Goal: Transaction & Acquisition: Download file/media

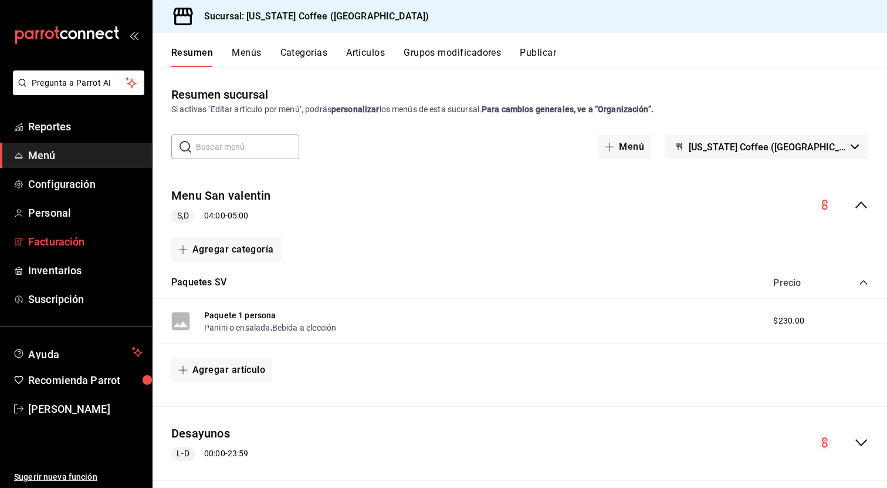
click at [75, 242] on span "Facturación" at bounding box center [85, 242] width 114 height 16
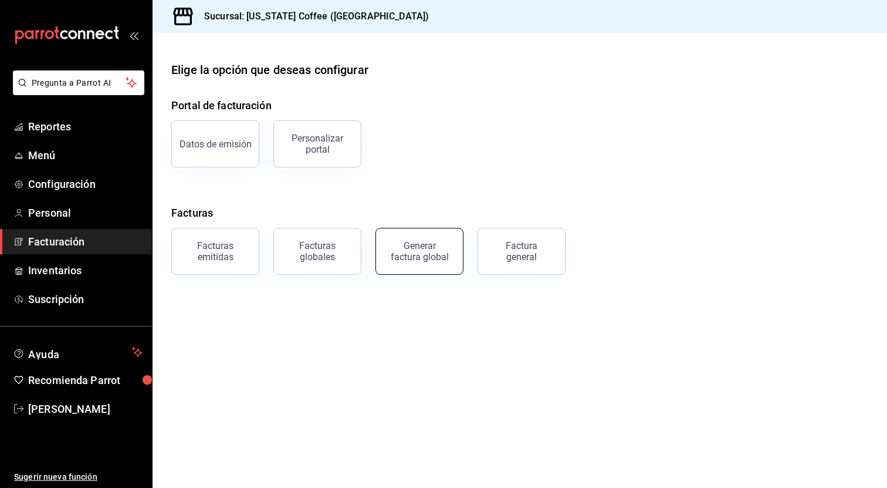
click at [429, 261] on div "Generar factura global" at bounding box center [419, 251] width 59 height 22
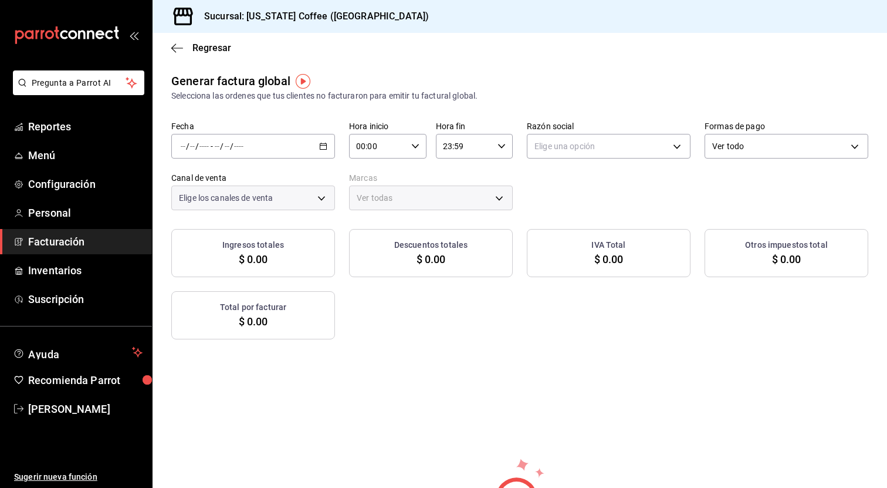
type input "PARROT,UBER_EATS,RAPPI,DIDI_FOOD,ONLINE"
click at [179, 49] on icon "button" at bounding box center [177, 48] width 12 height 11
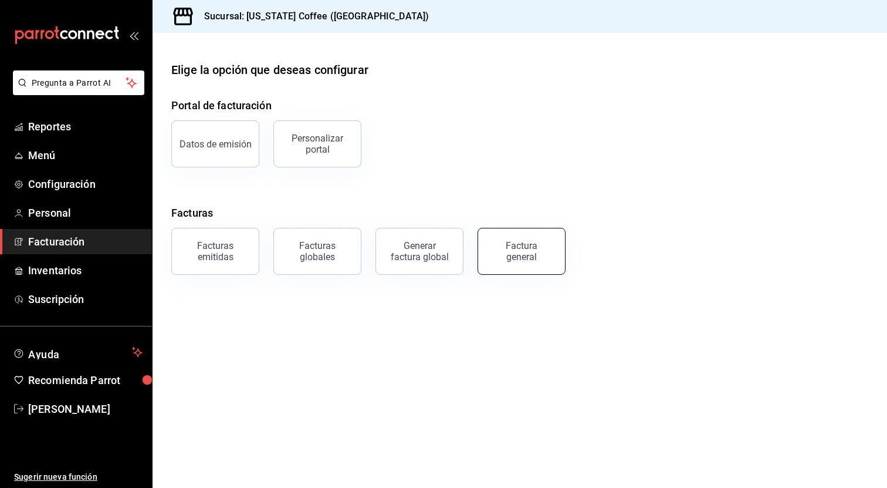
click at [503, 252] on div "Factura general" at bounding box center [521, 251] width 59 height 22
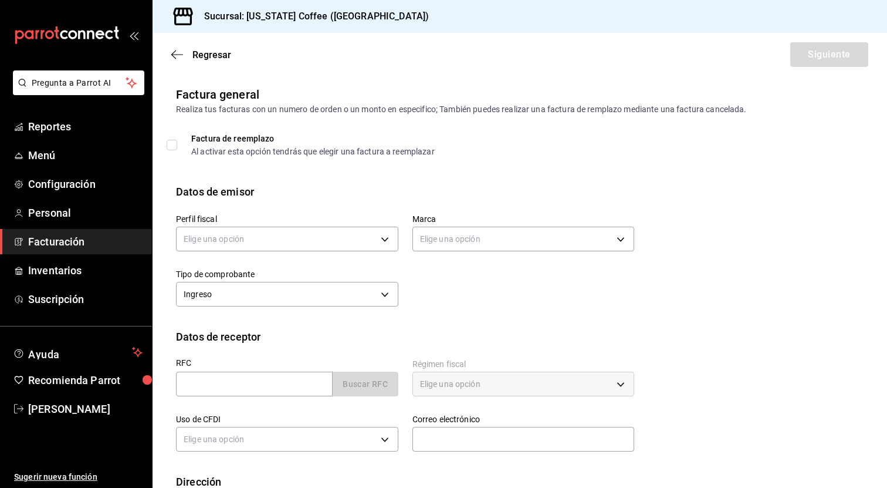
click at [219, 196] on div "Datos de emisor" at bounding box center [215, 192] width 78 height 16
click at [177, 64] on div "Regresar Siguiente" at bounding box center [520, 54] width 735 height 43
click at [178, 54] on icon "button" at bounding box center [177, 54] width 12 height 11
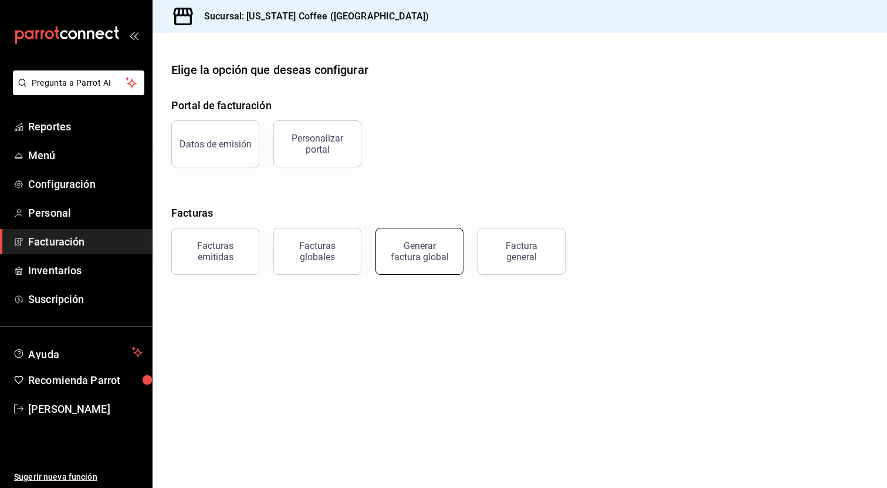
click at [430, 253] on div "Generar factura global" at bounding box center [419, 251] width 59 height 22
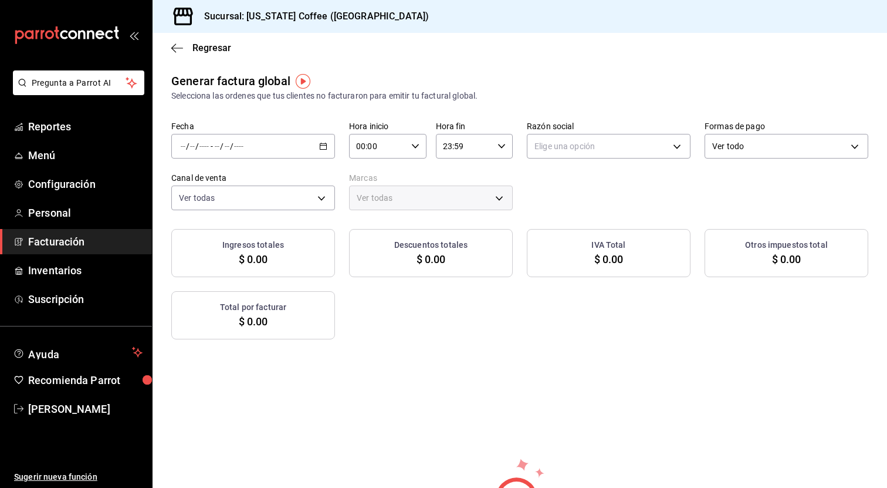
click at [328, 156] on div "/ / - / /" at bounding box center [253, 146] width 164 height 25
click at [265, 187] on span "Rango de fechas" at bounding box center [226, 181] width 91 height 12
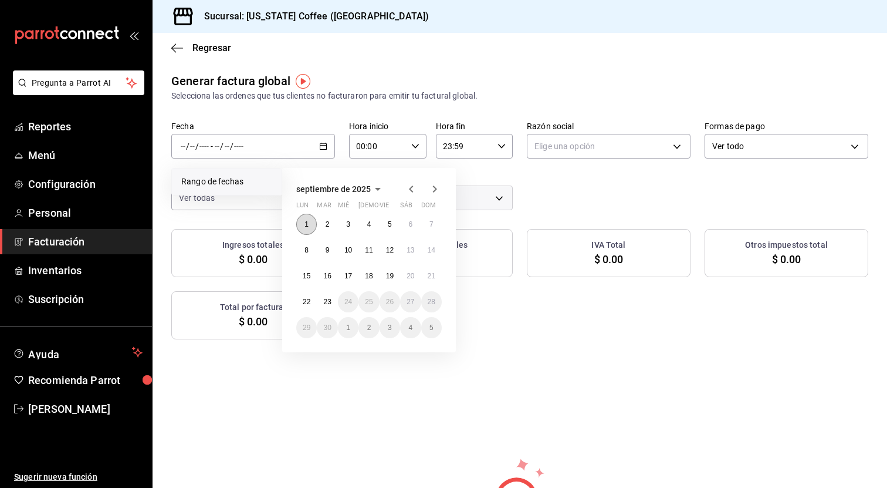
click at [310, 226] on button "1" at bounding box center [306, 224] width 21 height 21
click at [329, 300] on abbr "23" at bounding box center [327, 301] width 8 height 8
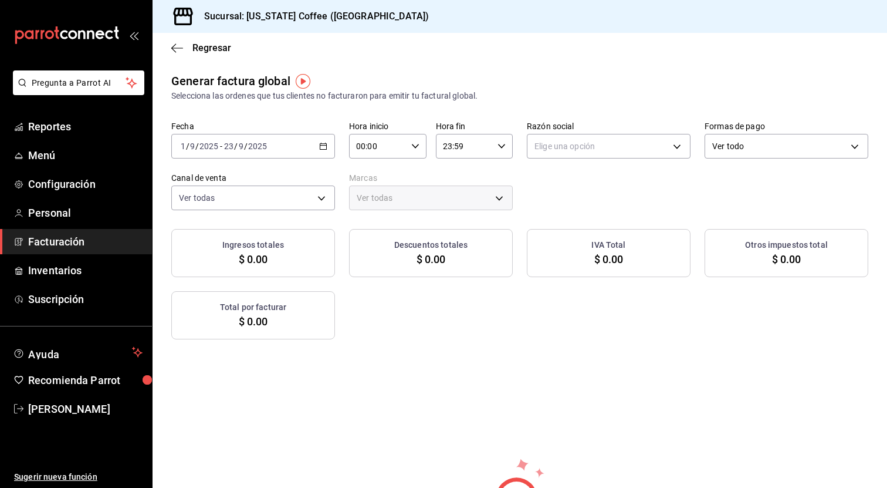
click at [316, 144] on div "[DATE] [DATE] - [DATE] [DATE]" at bounding box center [253, 146] width 164 height 25
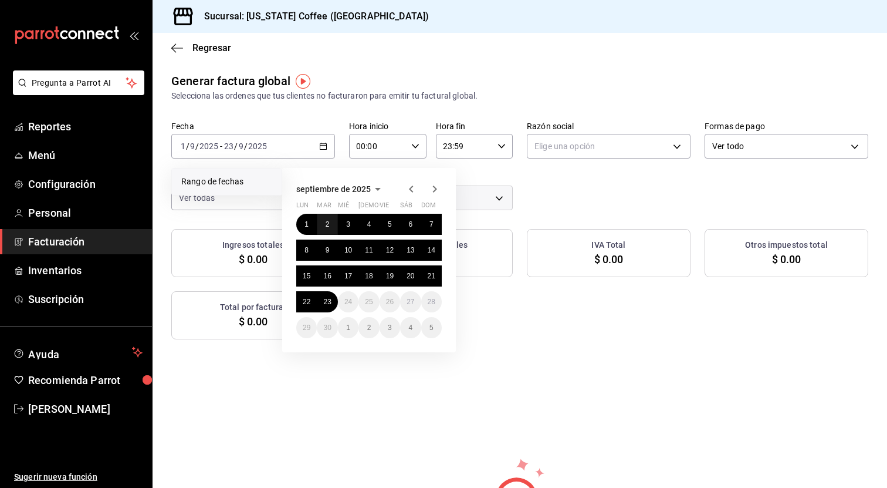
click at [327, 232] on button "2" at bounding box center [327, 224] width 21 height 21
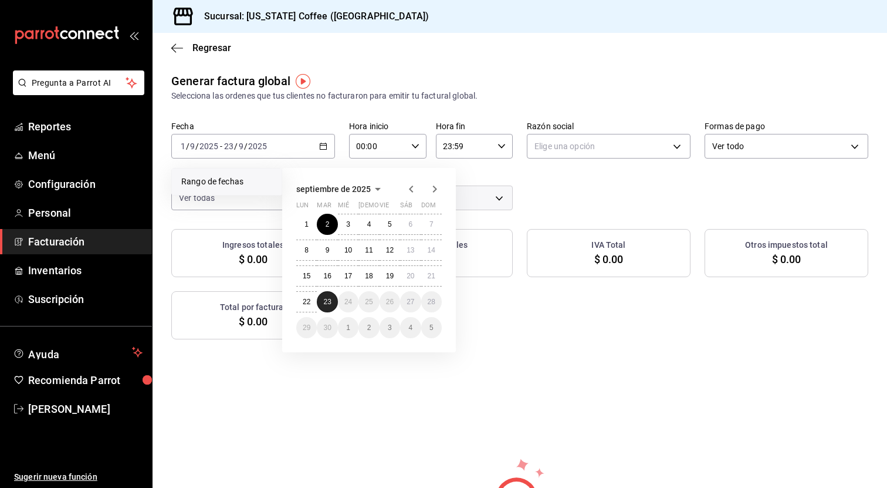
click at [323, 304] on abbr "23" at bounding box center [327, 301] width 8 height 8
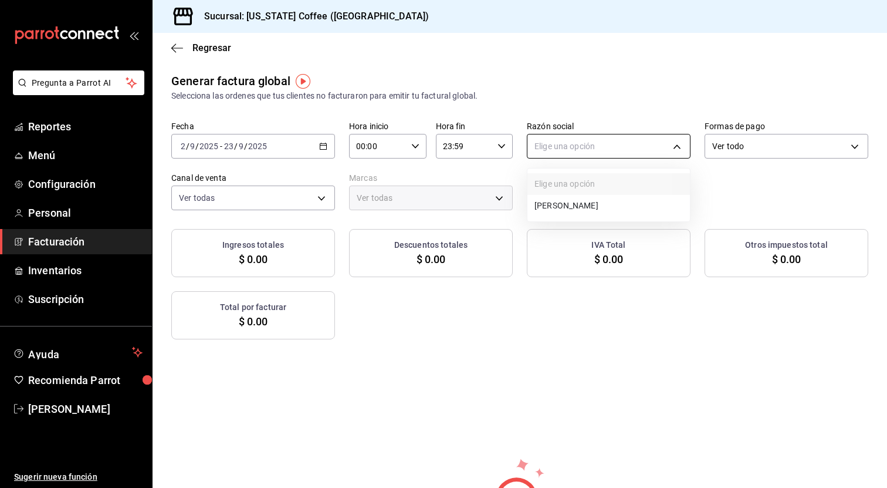
click at [605, 136] on body "Pregunta a Parrot AI Reportes Menú Configuración Personal Facturación Inventari…" at bounding box center [443, 244] width 887 height 488
click at [595, 195] on li "[PERSON_NAME]" at bounding box center [608, 206] width 163 height 22
type input "cd397882-167e-4ea3-8ed2-ac68fcdfd87f"
type input "ad33295b-51ea-434b-a219-434373bb0314"
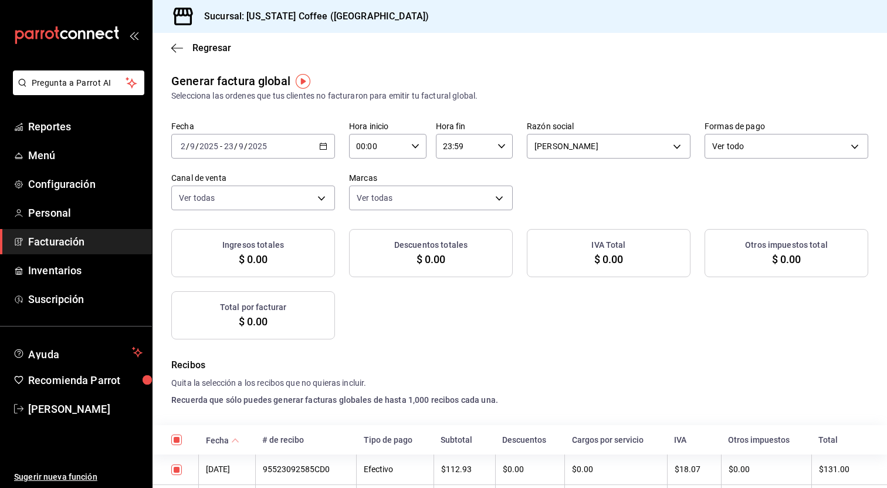
checkbox input "true"
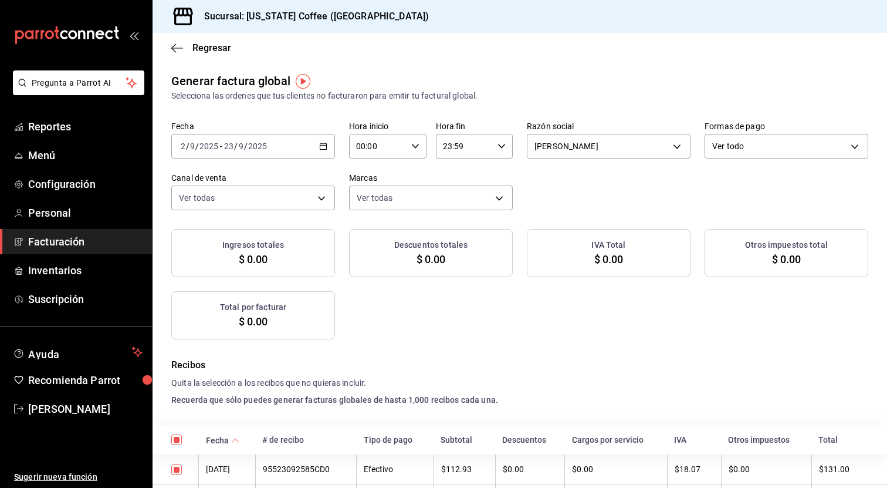
checkbox input "true"
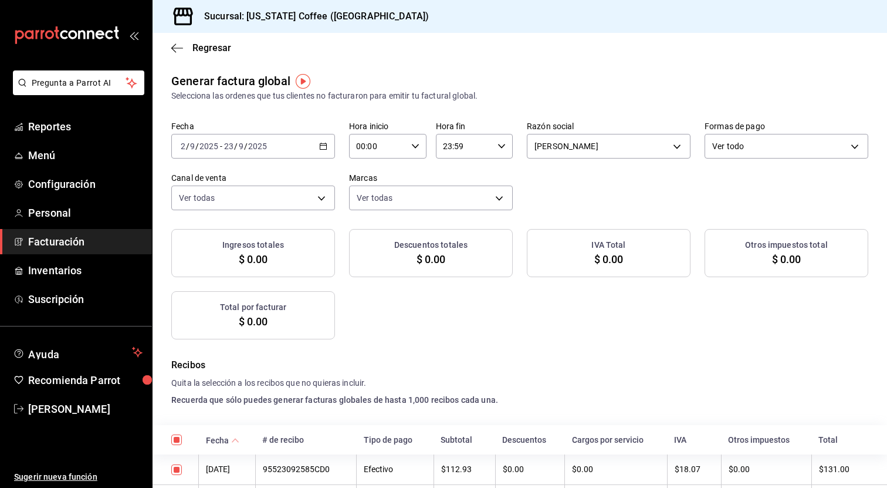
checkbox input "true"
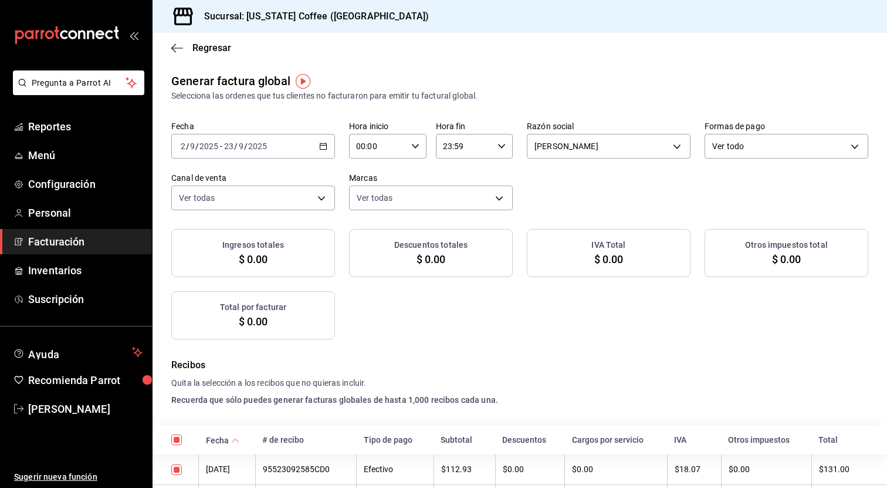
checkbox input "true"
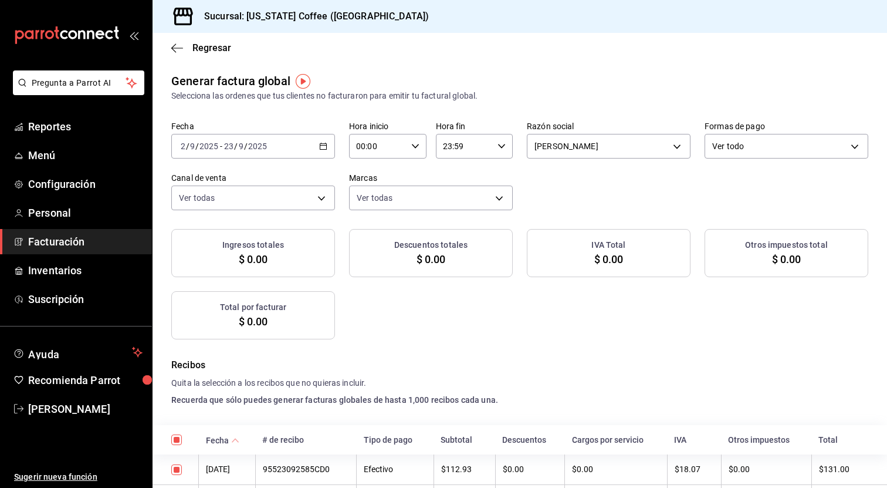
checkbox input "true"
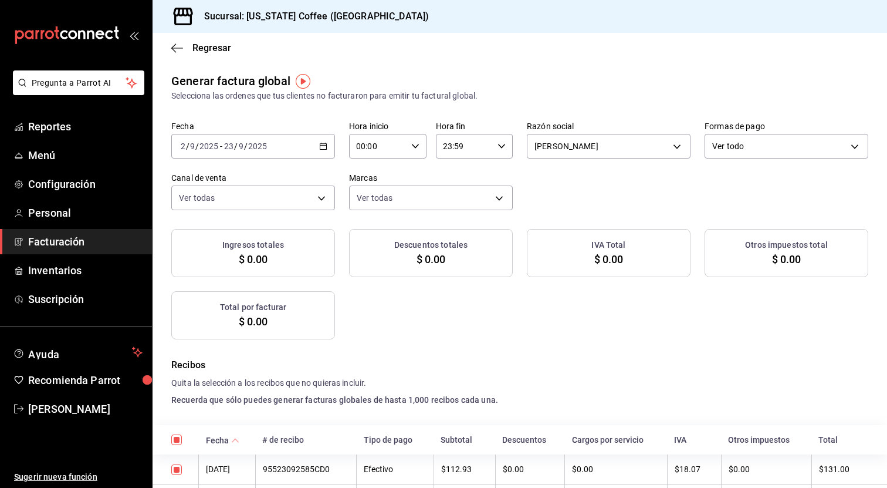
checkbox input "true"
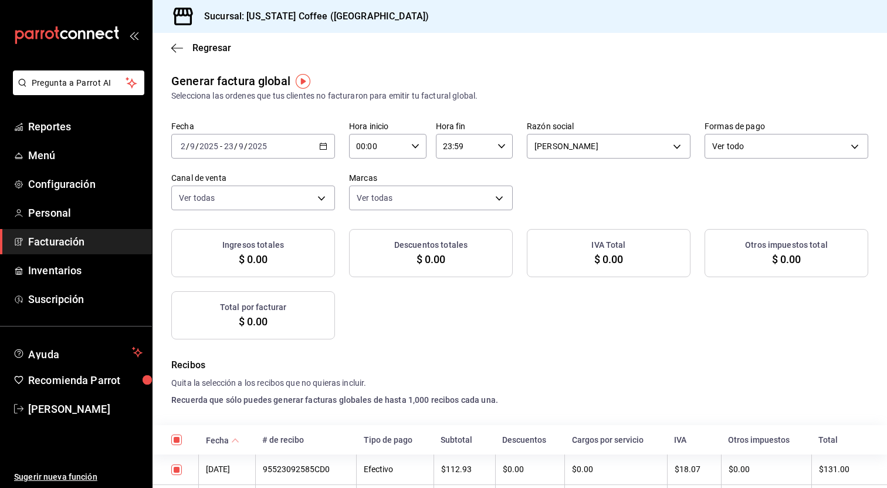
checkbox input "true"
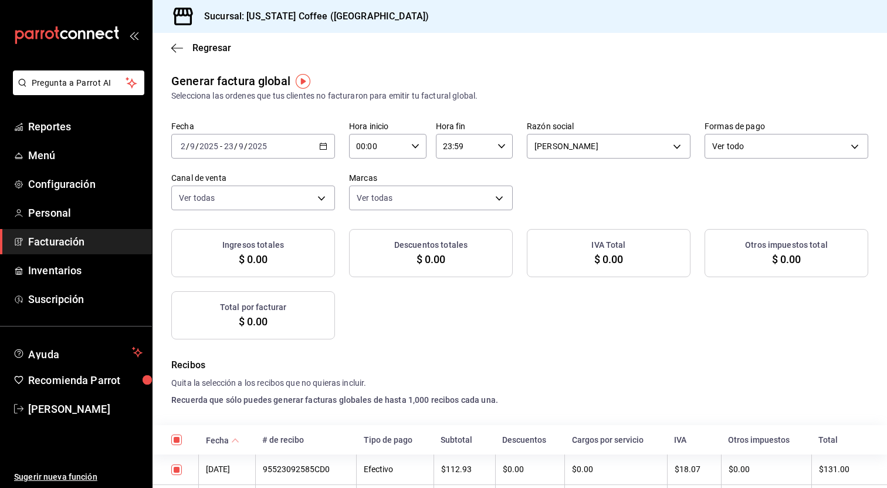
checkbox input "true"
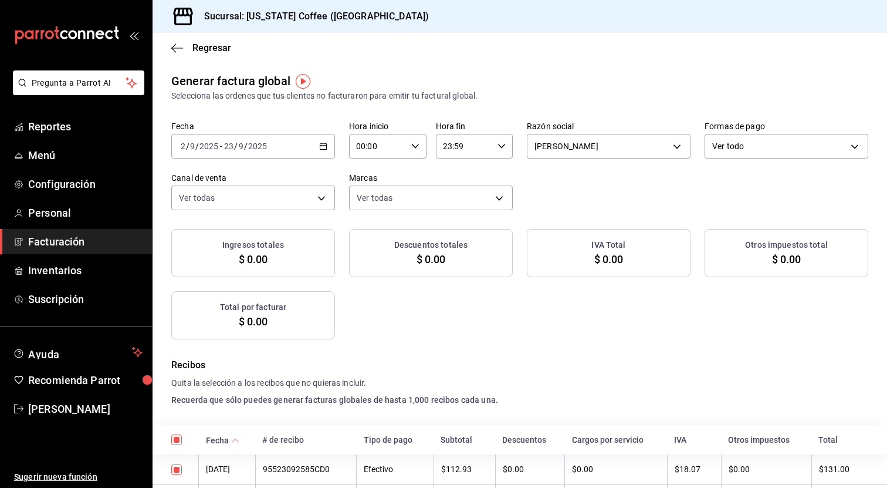
checkbox input "true"
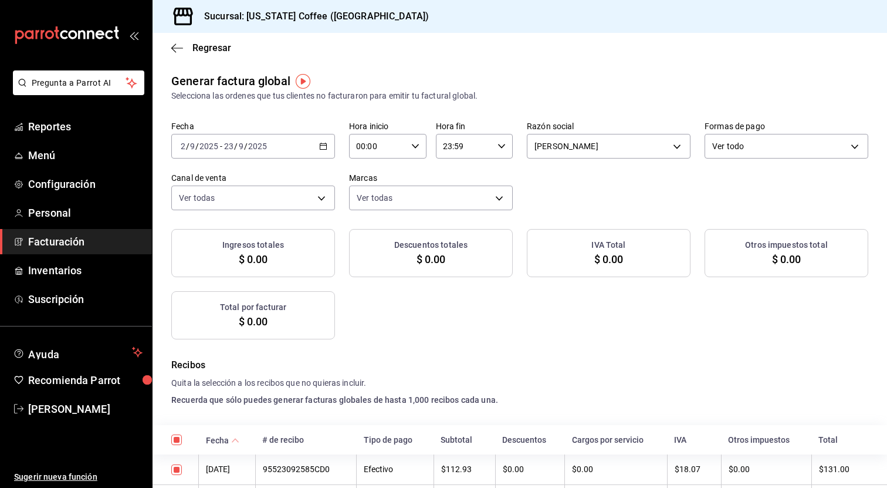
checkbox input "true"
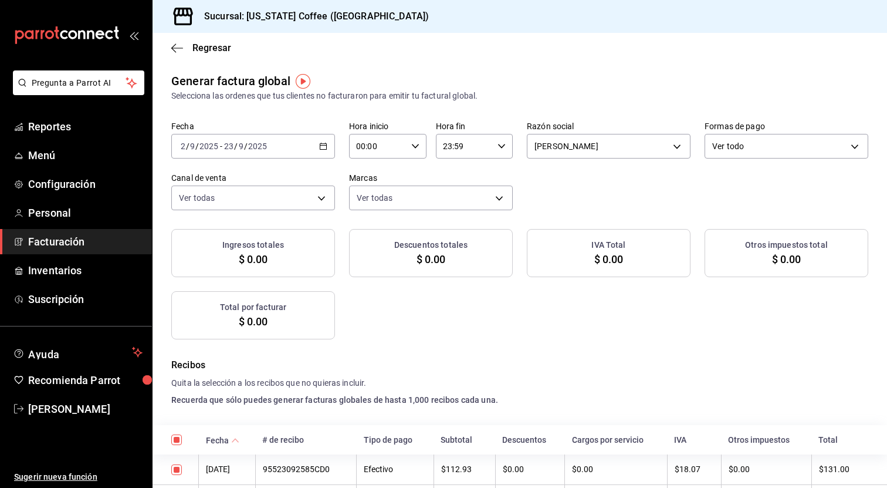
checkbox input "true"
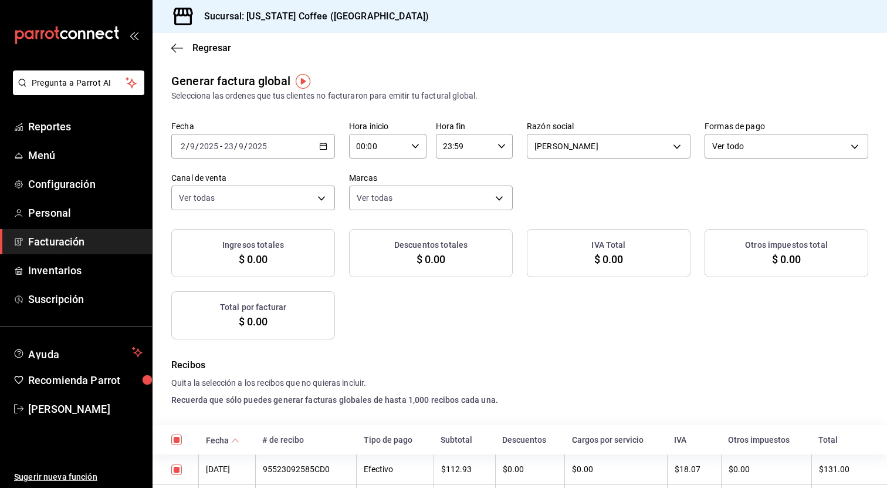
checkbox input "true"
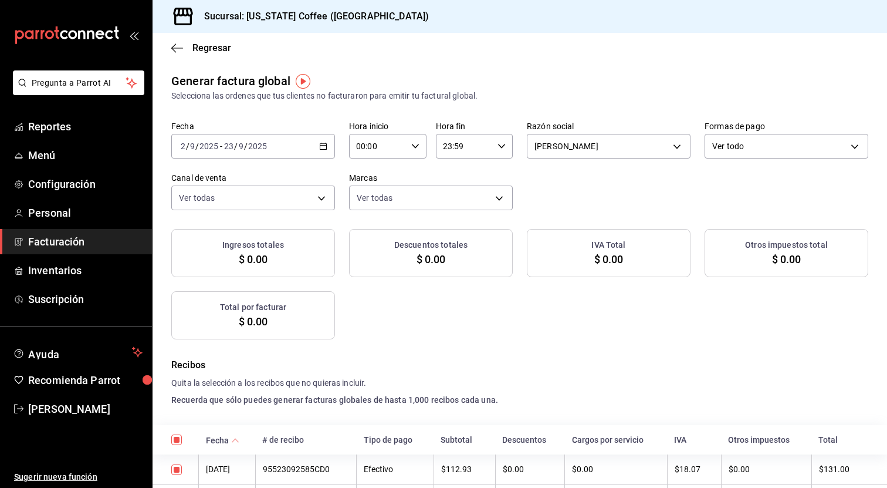
checkbox input "true"
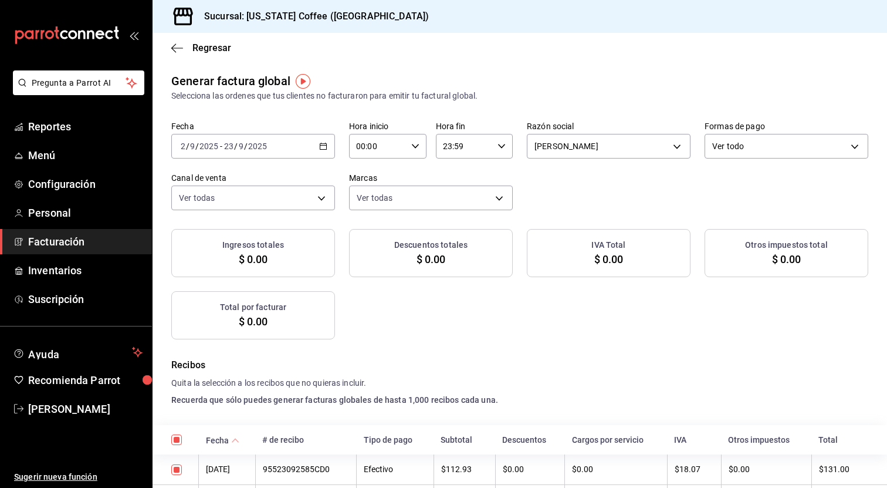
checkbox input "true"
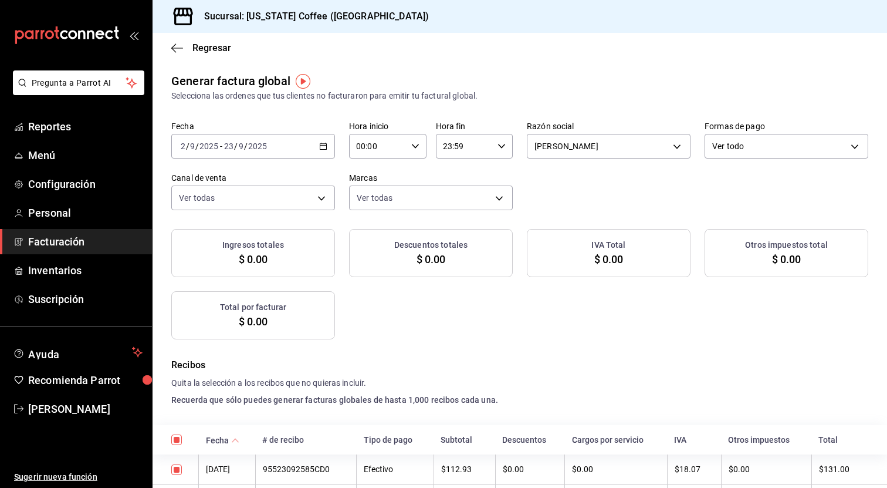
checkbox input "true"
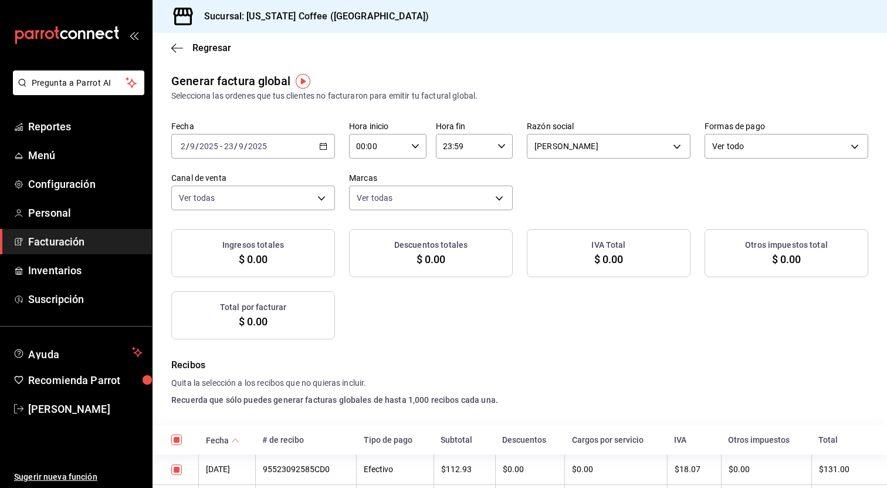
checkbox input "true"
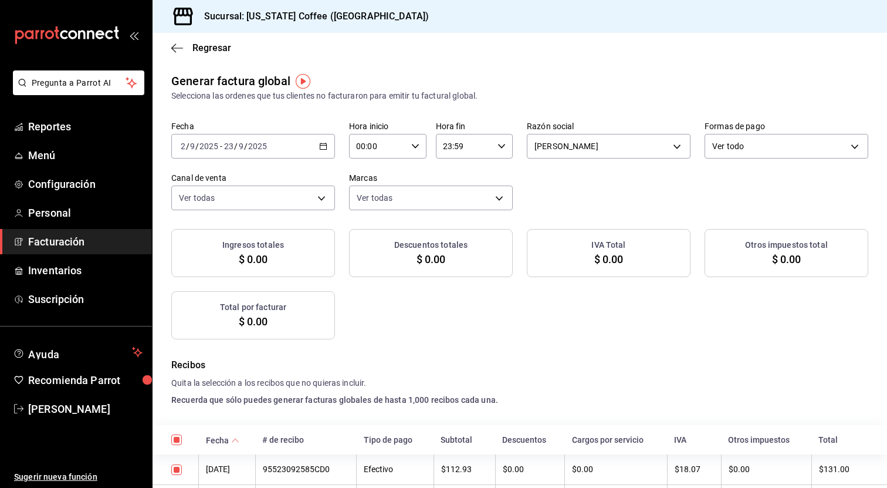
checkbox input "true"
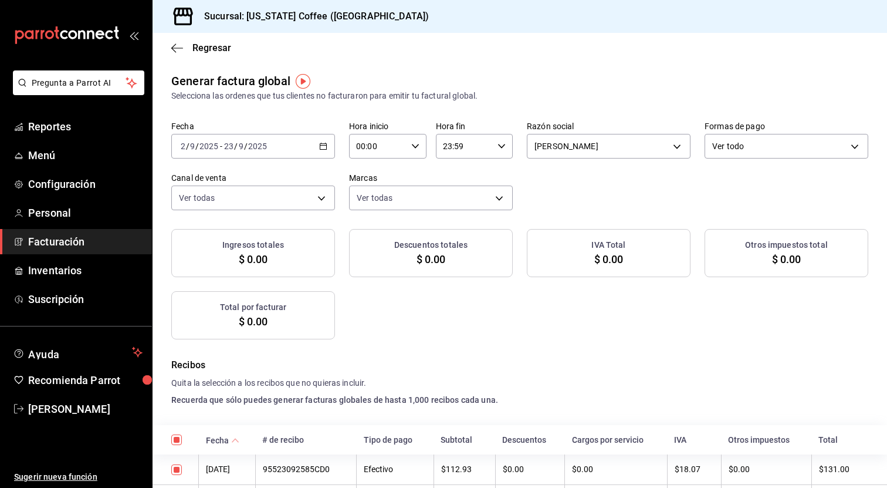
checkbox input "true"
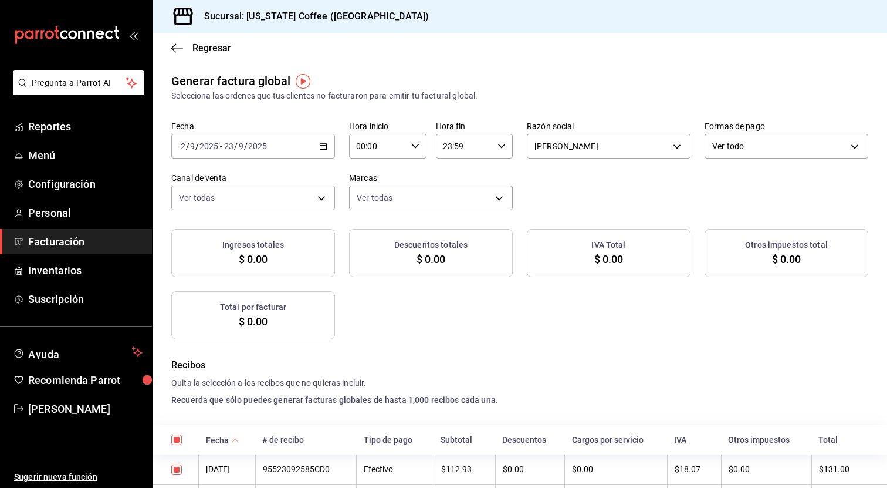
checkbox input "true"
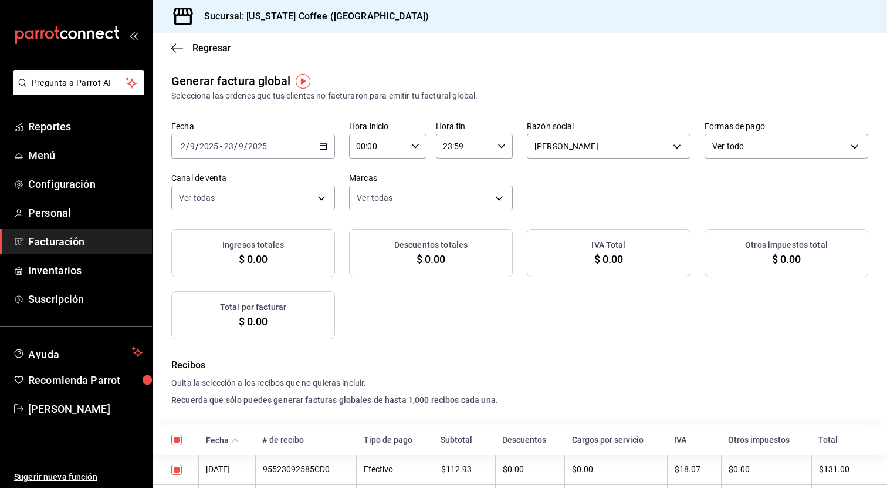
checkbox input "true"
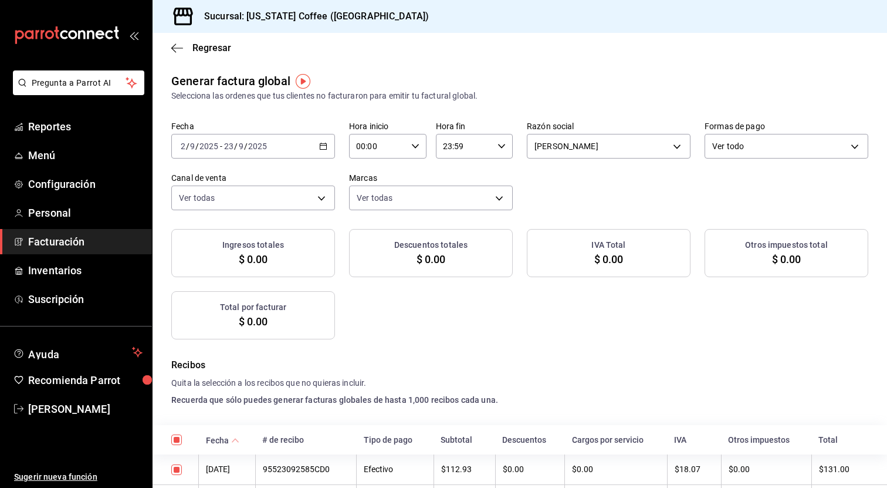
checkbox input "true"
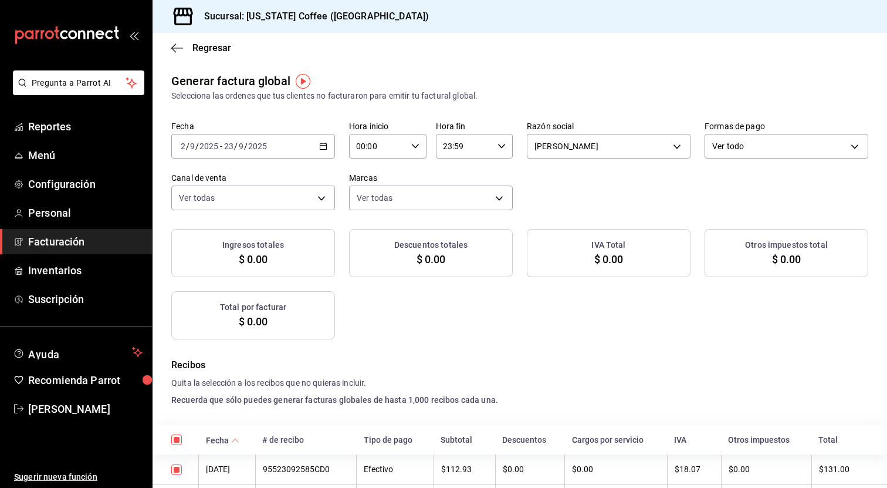
checkbox input "true"
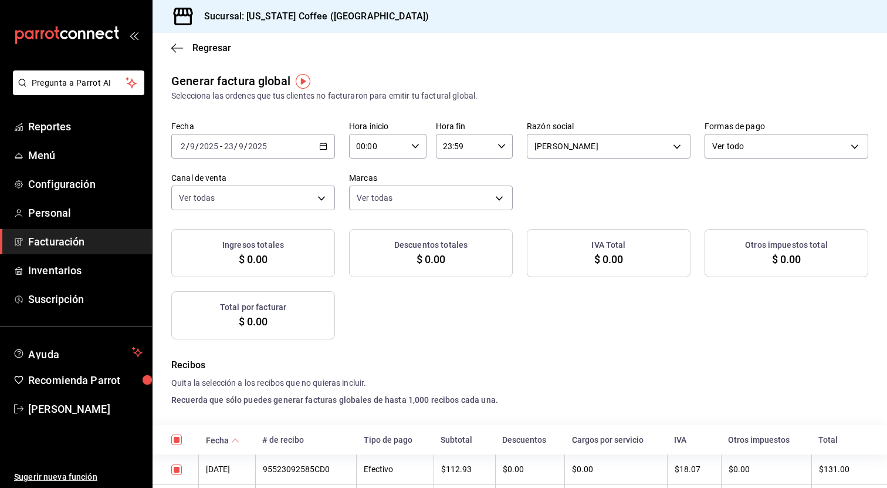
checkbox input "true"
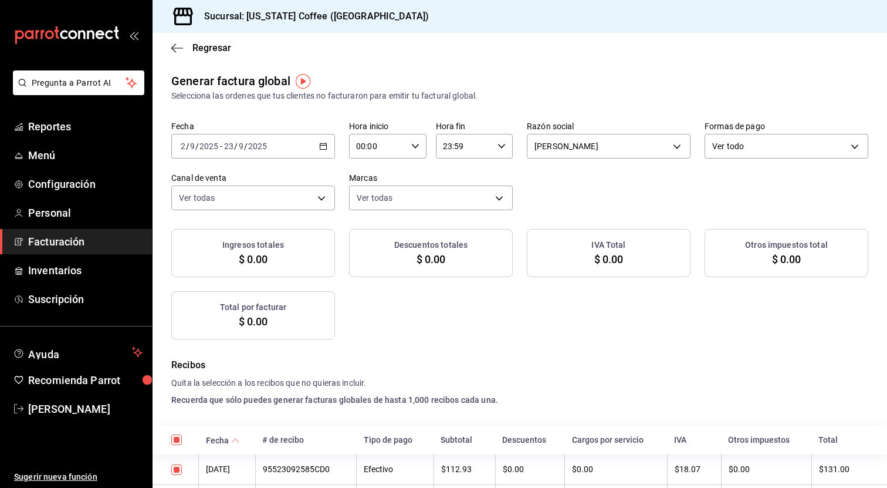
checkbox input "true"
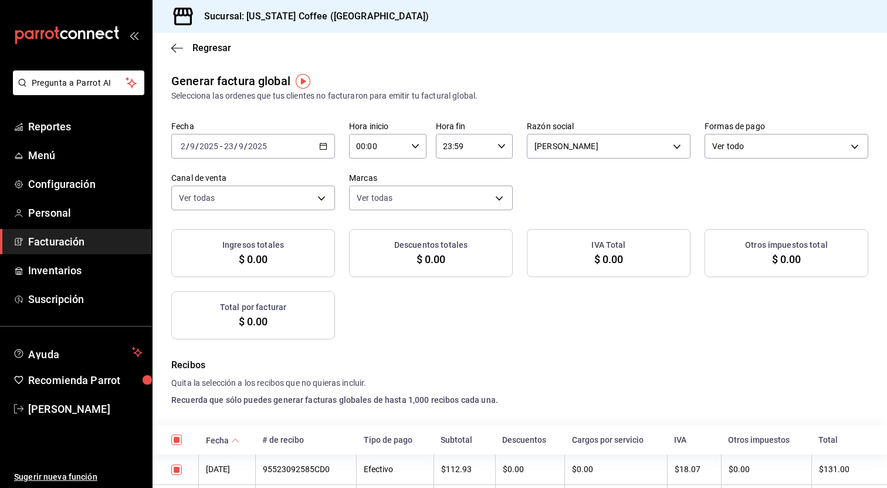
checkbox input "true"
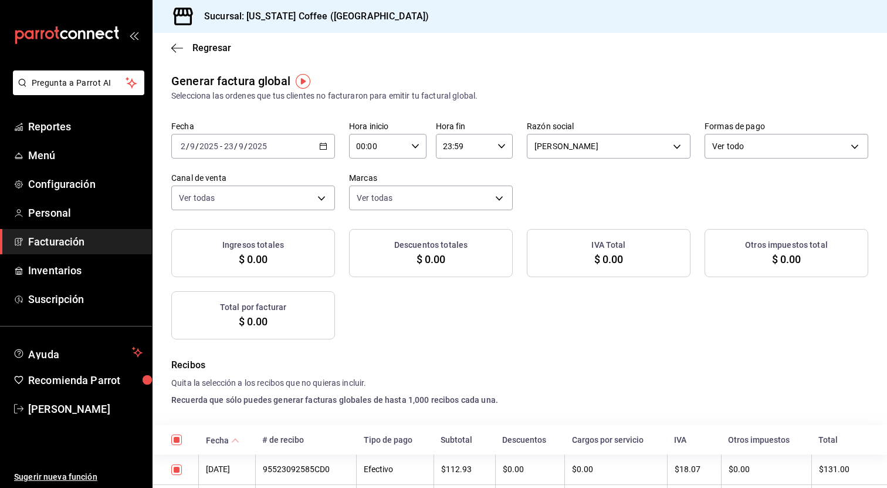
checkbox input "true"
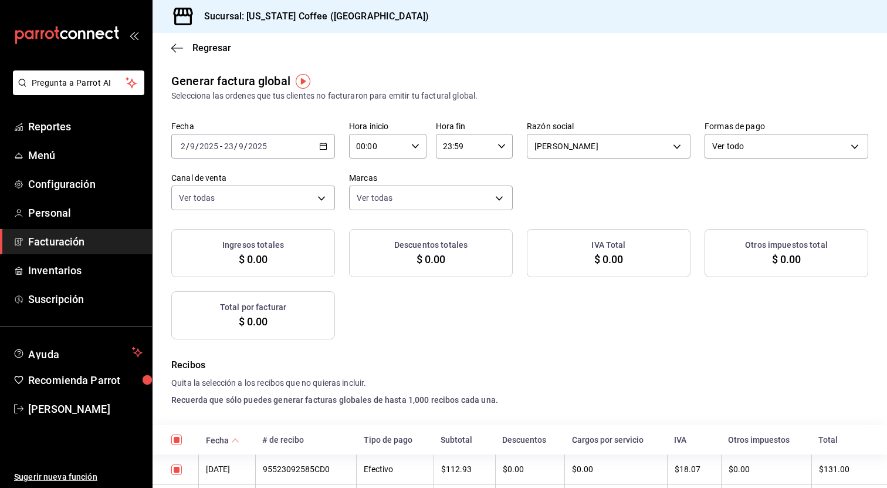
checkbox input "true"
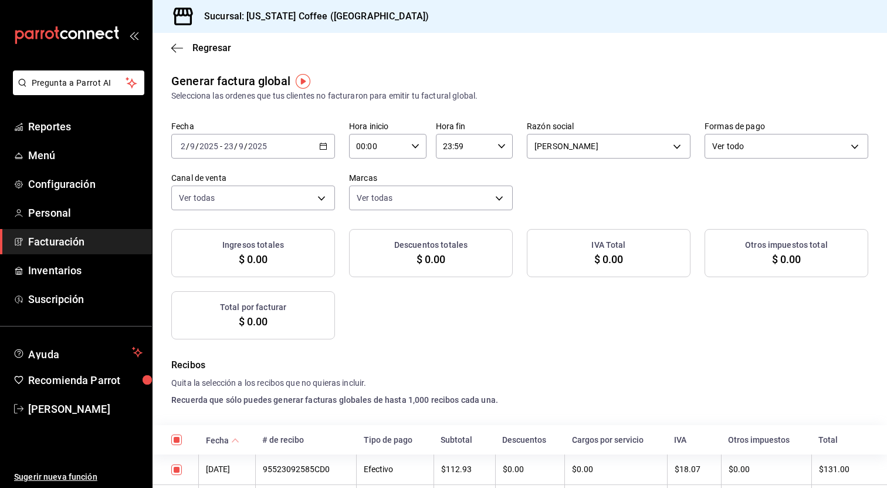
checkbox input "true"
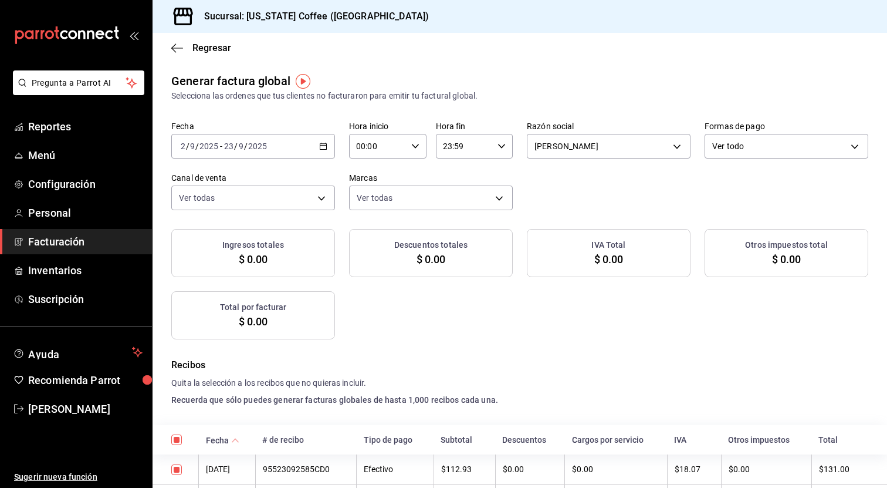
checkbox input "true"
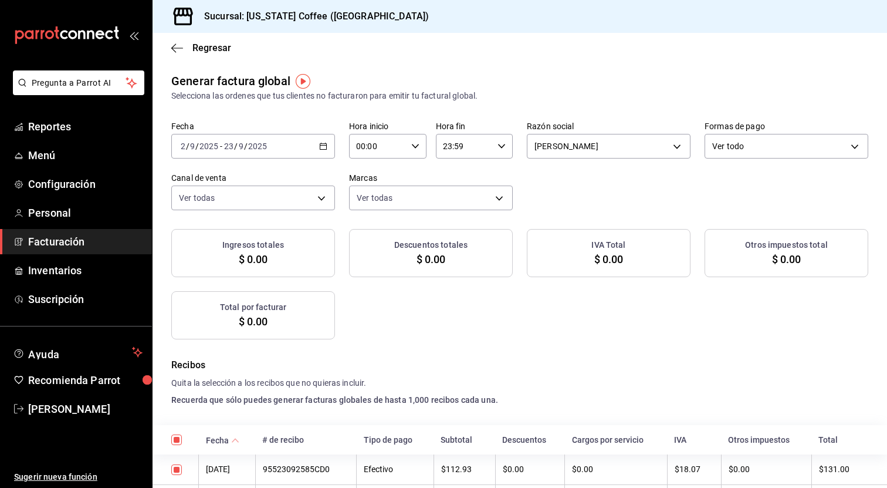
checkbox input "true"
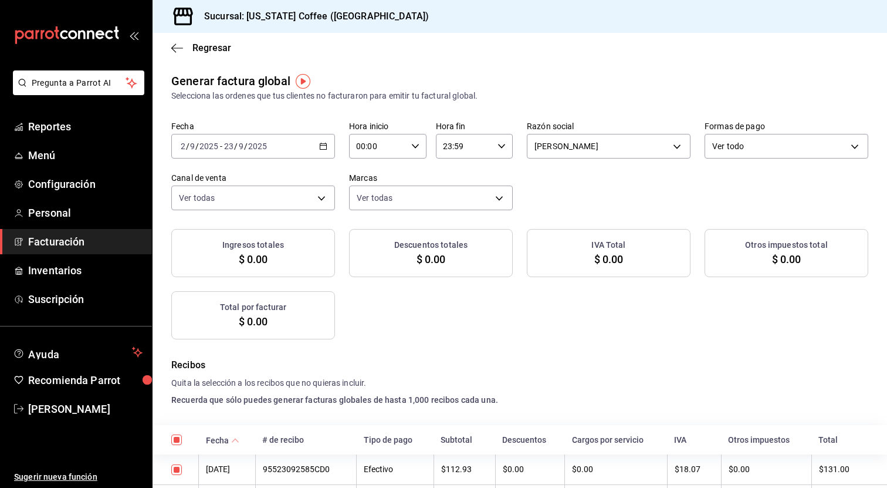
checkbox input "true"
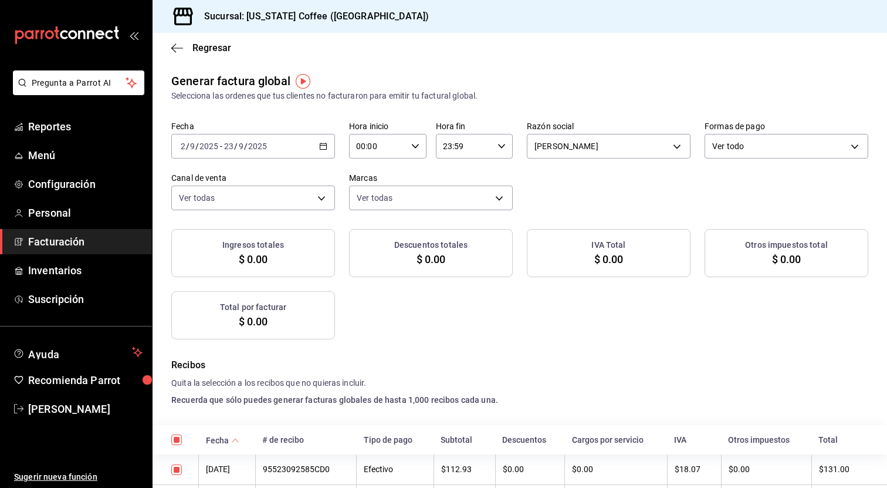
checkbox input "true"
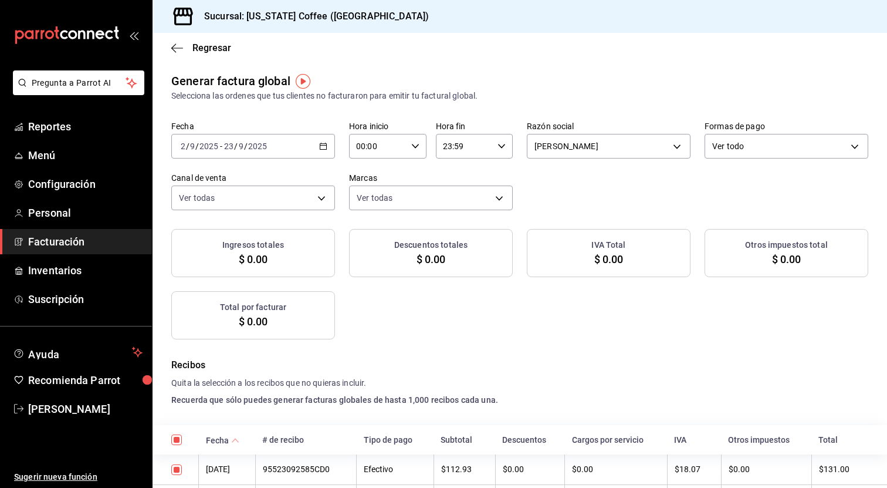
checkbox input "true"
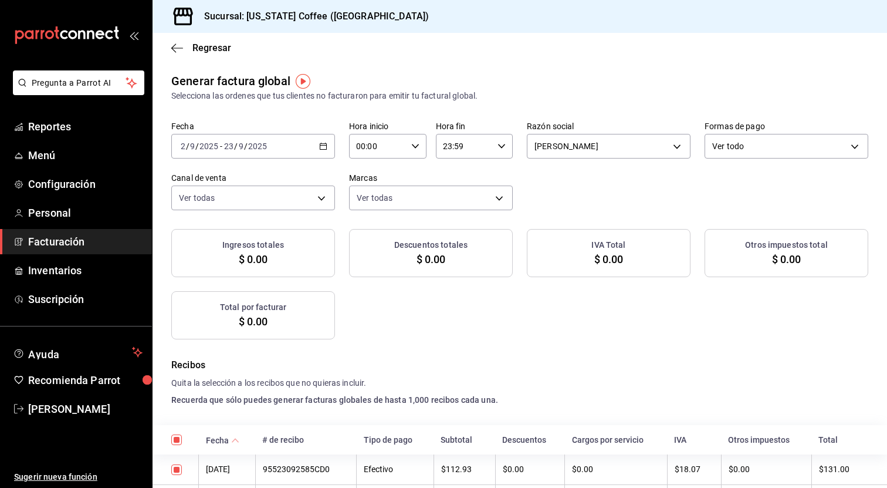
checkbox input "true"
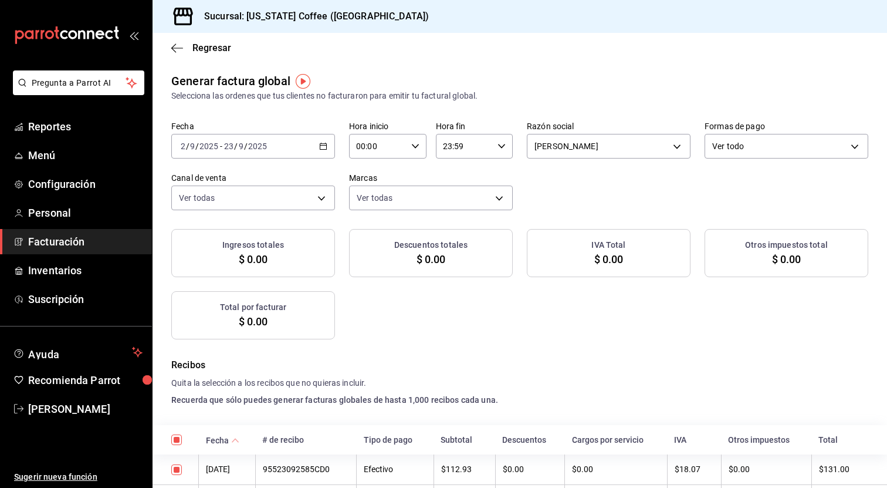
checkbox input "true"
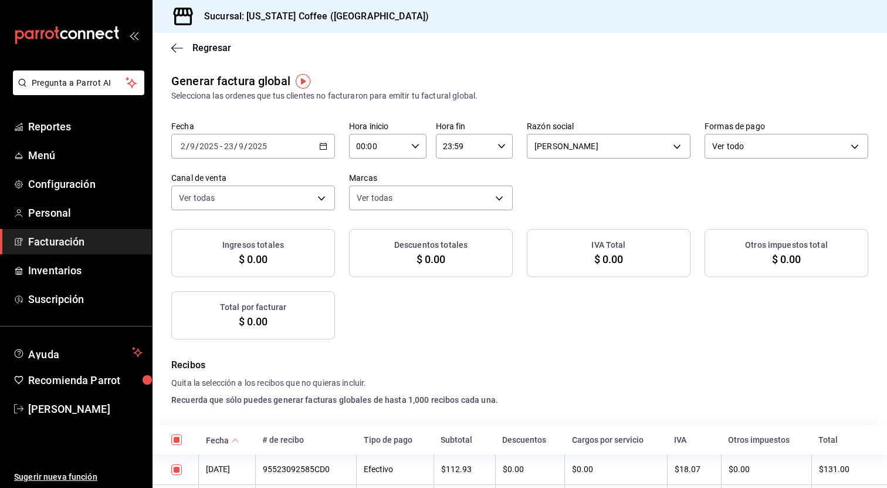
checkbox input "true"
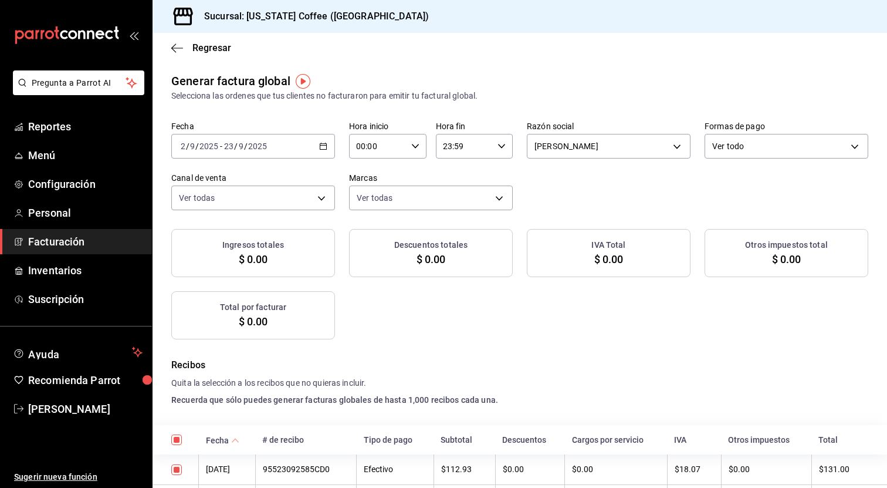
checkbox input "true"
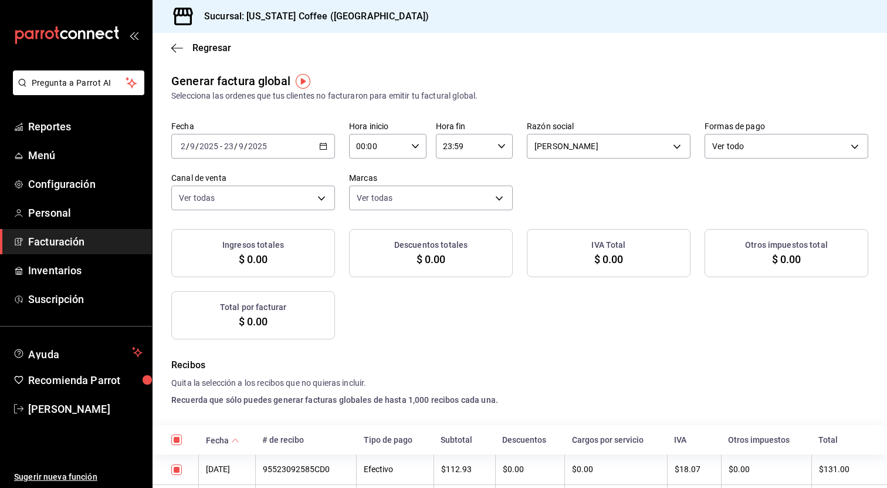
checkbox input "true"
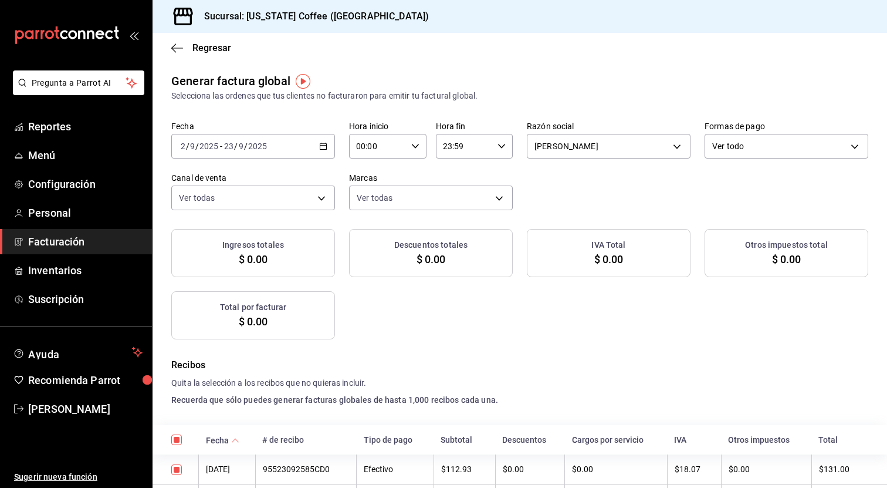
checkbox input "true"
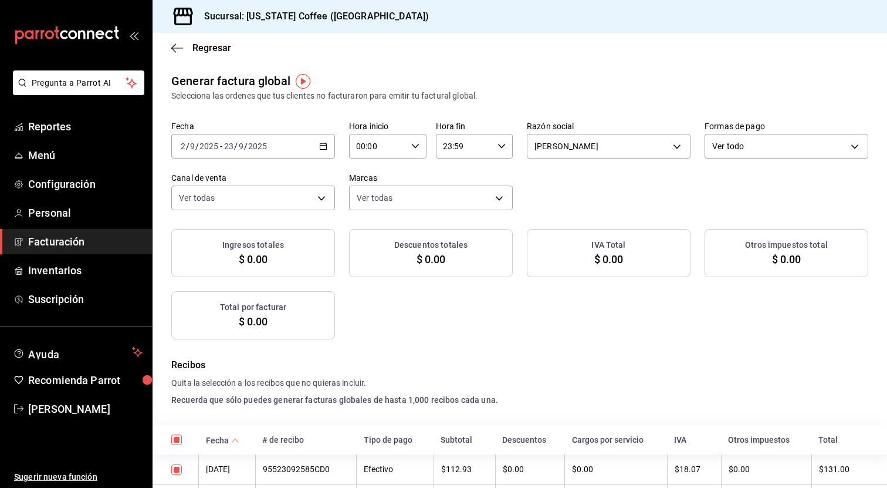
checkbox input "true"
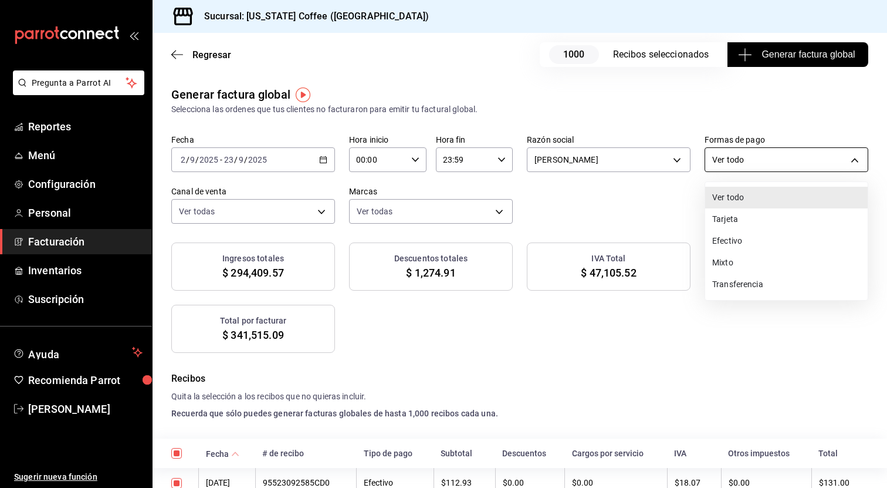
click at [740, 157] on body "Pregunta a Parrot AI Reportes Menú Configuración Personal Facturación Inventari…" at bounding box center [443, 244] width 887 height 488
click at [732, 225] on li "Tarjeta" at bounding box center [786, 219] width 163 height 22
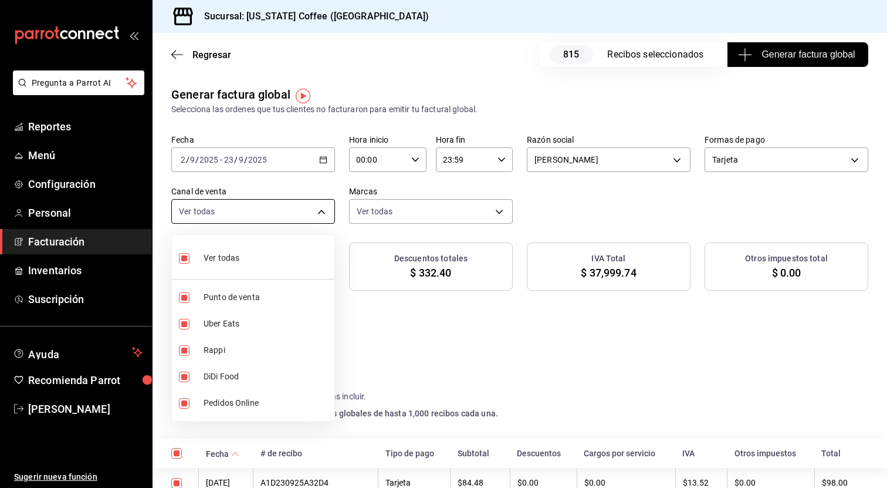
click at [311, 220] on body "Pregunta a Parrot AI Reportes Menú Configuración Personal Facturación Inventari…" at bounding box center [443, 244] width 887 height 488
click at [370, 324] on div at bounding box center [443, 244] width 887 height 488
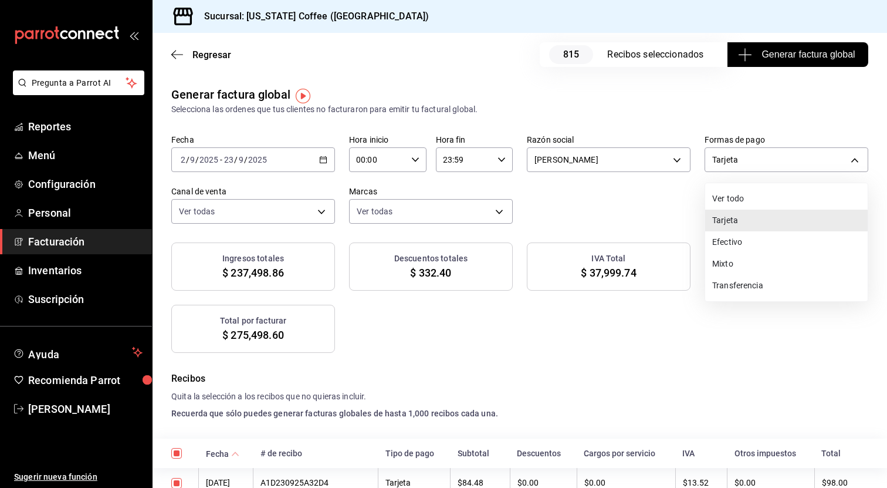
click at [790, 160] on body "Pregunta a Parrot AI Reportes Menú Configuración Personal Facturación Inventari…" at bounding box center [443, 244] width 887 height 488
click at [749, 266] on li "Mixto" at bounding box center [786, 264] width 163 height 22
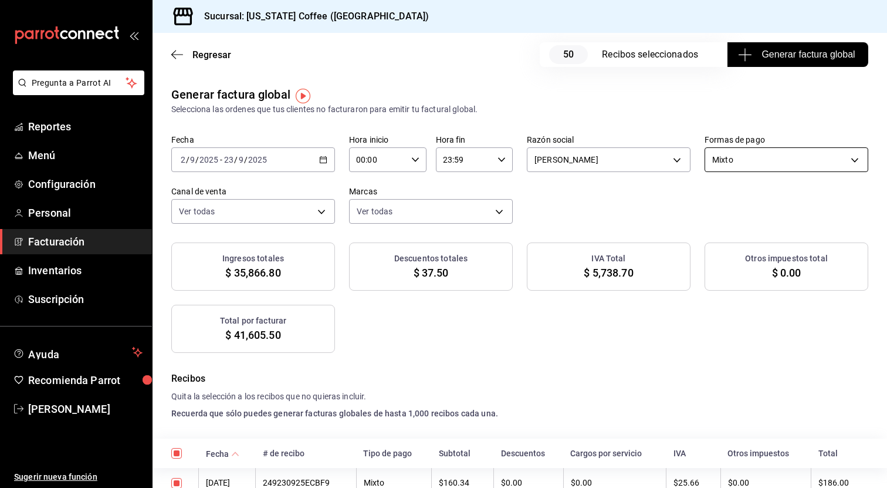
click at [762, 150] on body "Pregunta a Parrot AI Reportes Menú Configuración Personal Facturación Inventari…" at bounding box center [443, 244] width 887 height 488
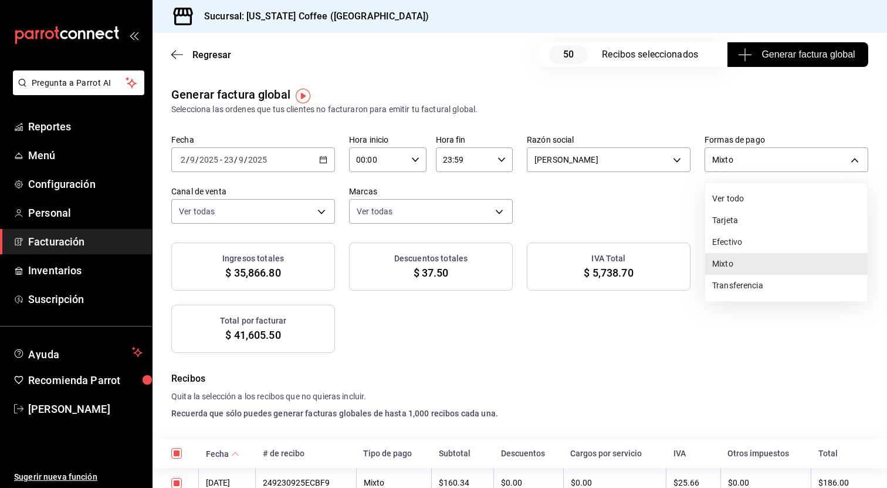
click at [639, 307] on div at bounding box center [443, 244] width 887 height 488
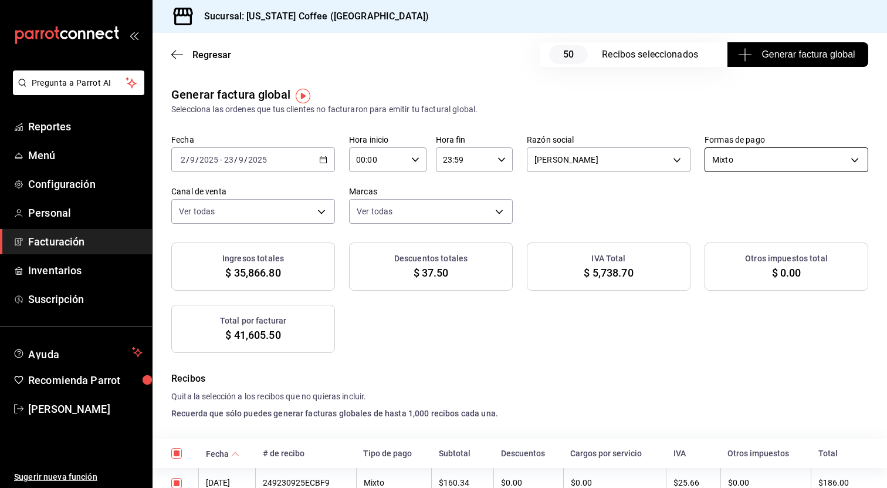
click at [772, 163] on body "Pregunta a Parrot AI Reportes Menú Configuración Personal Facturación Inventari…" at bounding box center [443, 244] width 887 height 488
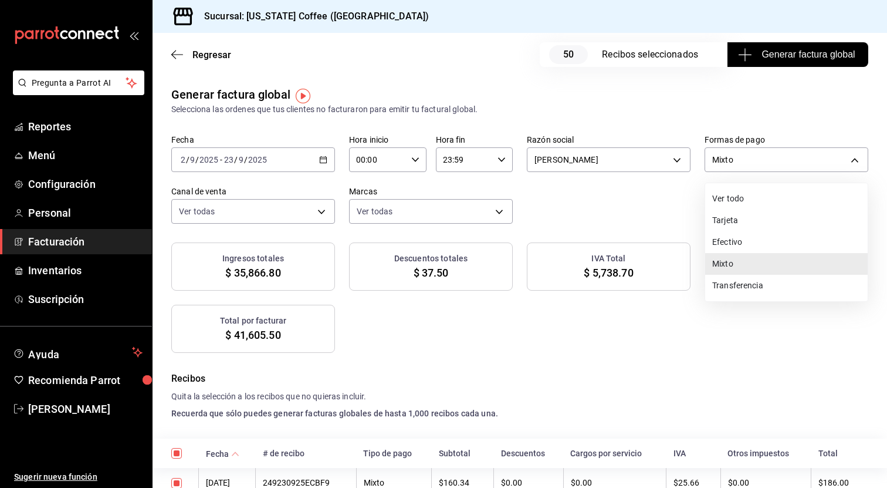
click at [752, 284] on li "Transferencia" at bounding box center [786, 286] width 163 height 22
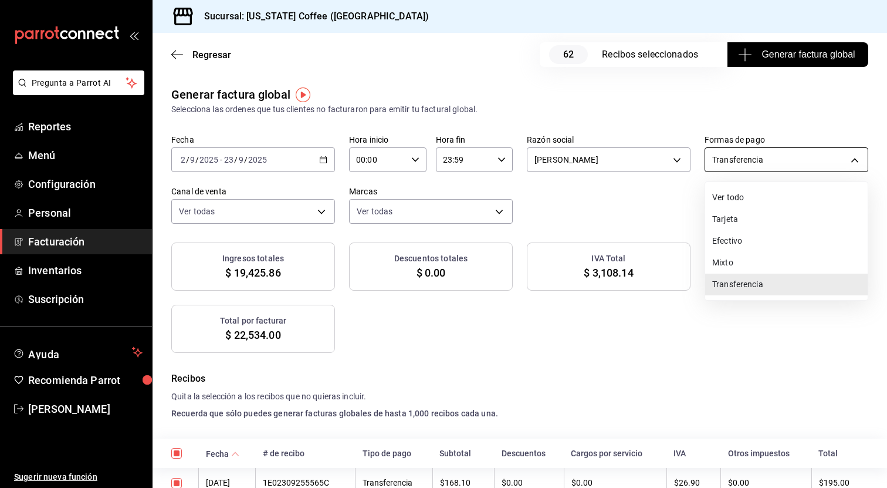
click at [755, 166] on body "Pregunta a Parrot AI Reportes Menú Configuración Personal Facturación Inventari…" at bounding box center [443, 244] width 887 height 488
click at [746, 215] on li "Tarjeta" at bounding box center [786, 219] width 163 height 22
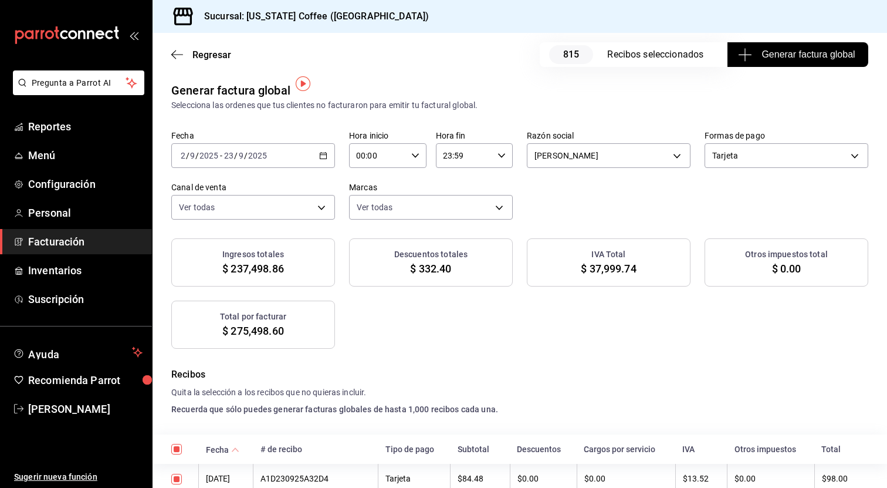
scroll to position [2, 0]
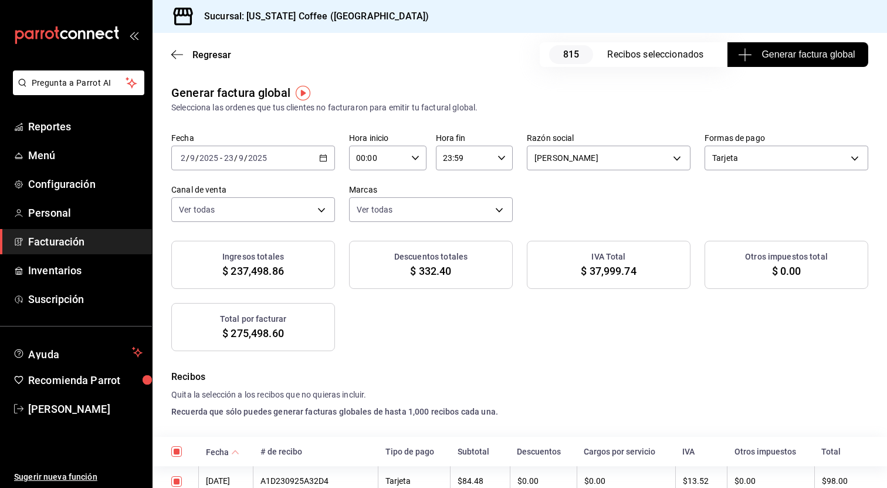
click at [577, 53] on span "815" at bounding box center [571, 54] width 44 height 19
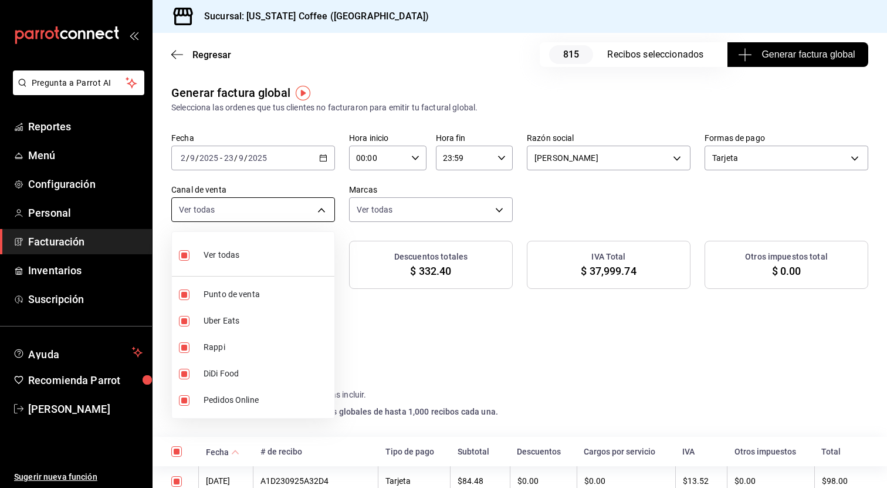
click at [316, 204] on body "Pregunta a Parrot AI Reportes Menú Configuración Personal Facturación Inventari…" at bounding box center [443, 244] width 887 height 488
click at [316, 204] on div at bounding box center [443, 244] width 887 height 488
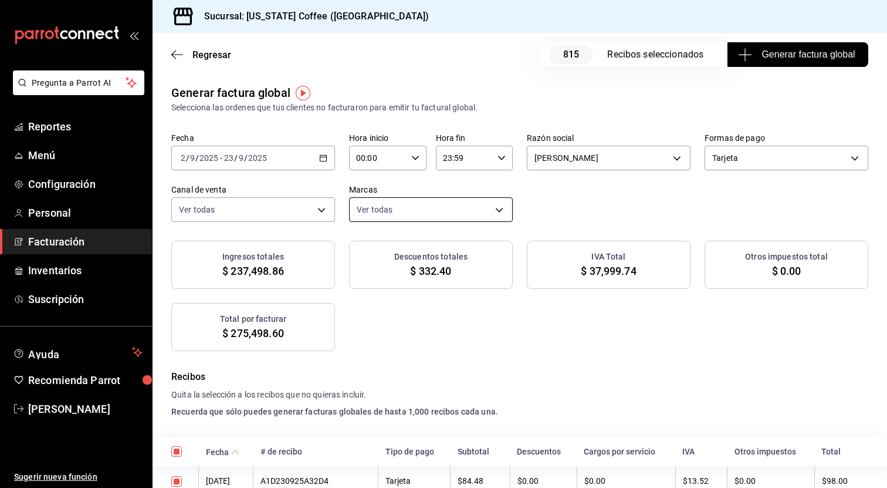
click at [384, 202] on body "Pregunta a Parrot AI Reportes Menú Configuración Personal Facturación Inventari…" at bounding box center [443, 244] width 887 height 488
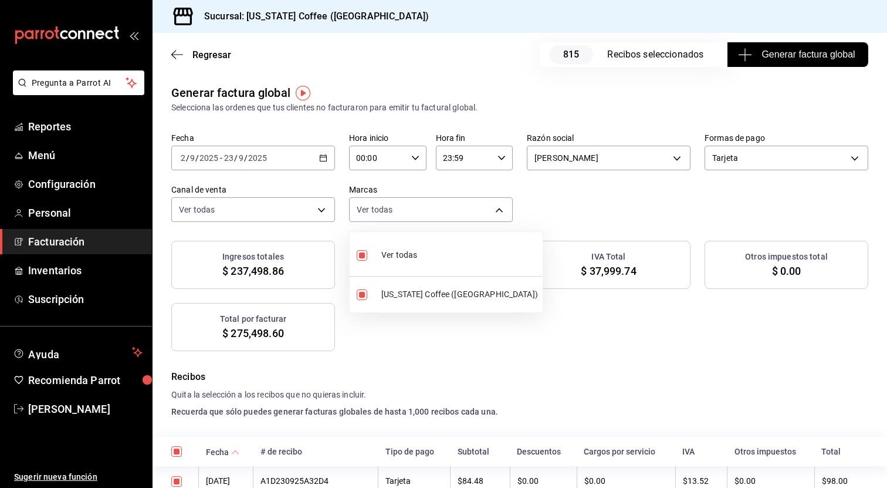
click at [384, 202] on div at bounding box center [443, 244] width 887 height 488
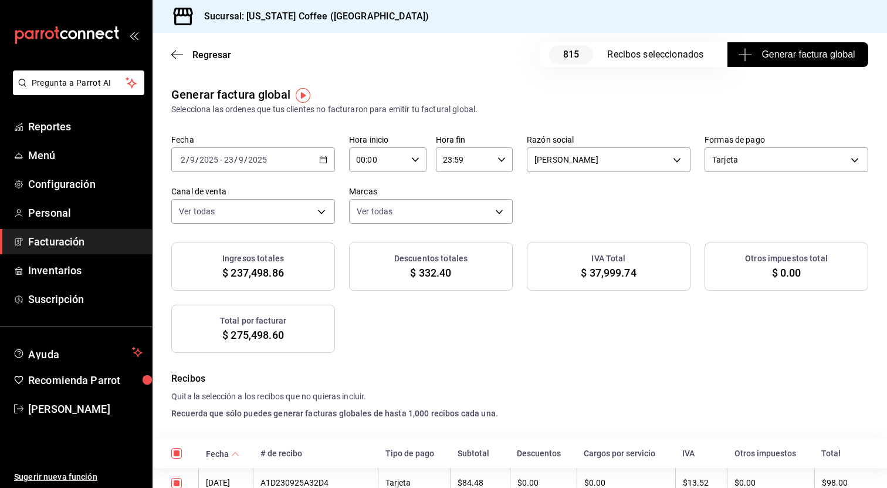
scroll to position [0, 0]
click at [300, 103] on div "Selecciona las ordenes que tus clientes no facturaron para emitir tu factural g…" at bounding box center [519, 109] width 697 height 12
click at [302, 97] on img "button" at bounding box center [303, 94] width 15 height 15
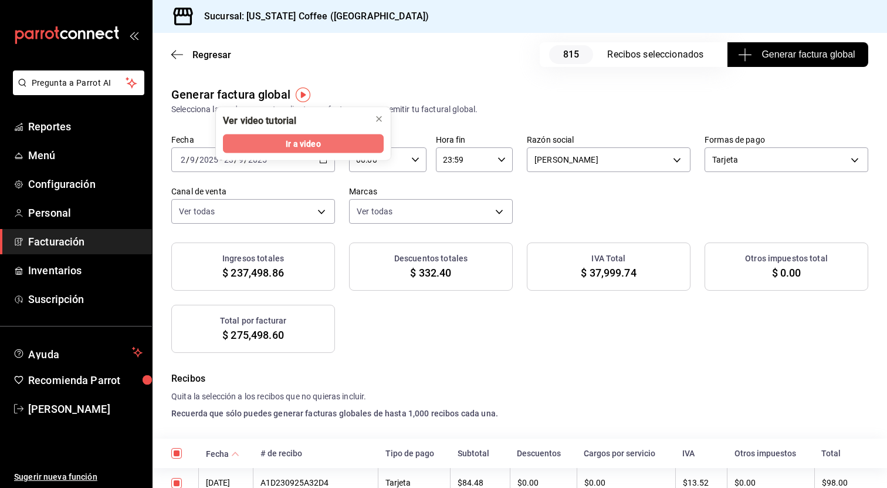
click at [309, 151] on button "Ir a video" at bounding box center [303, 143] width 161 height 19
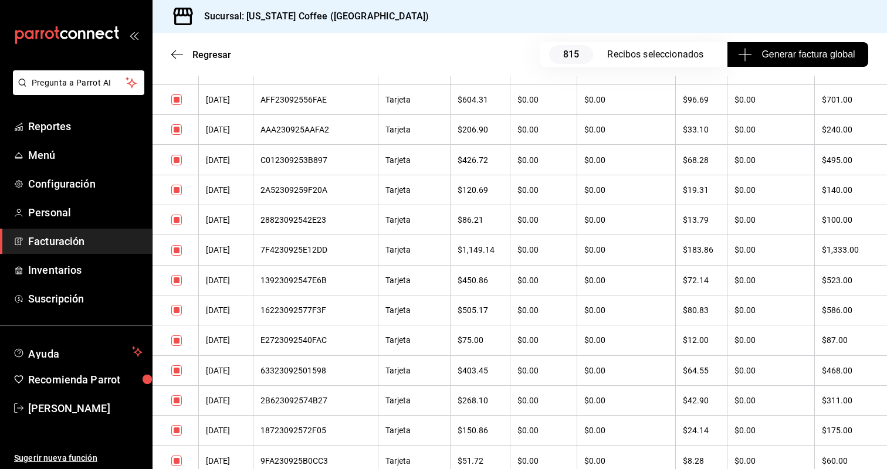
scroll to position [2489, 0]
click at [664, 202] on th "$0.00" at bounding box center [626, 190] width 99 height 30
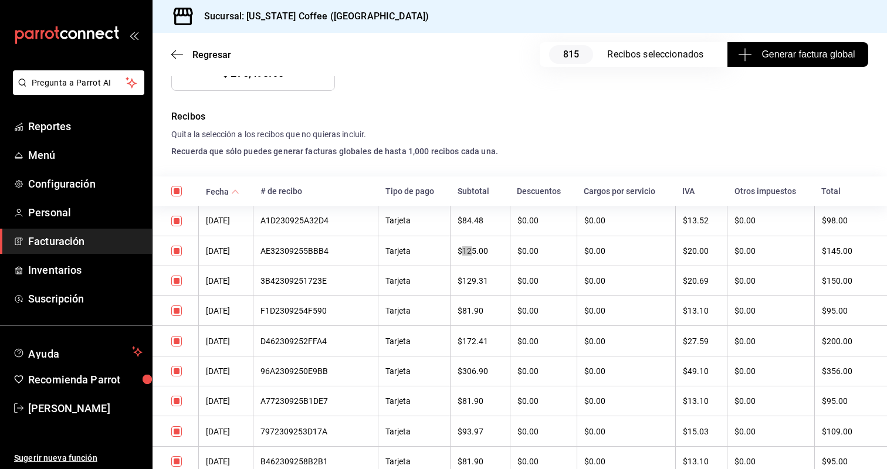
scroll to position [6913, 0]
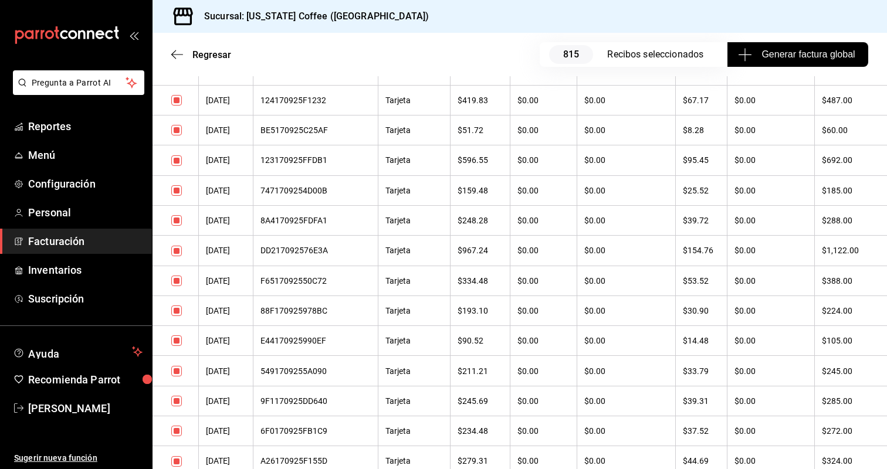
click at [440, 239] on th "Tarjeta" at bounding box center [414, 251] width 72 height 30
click at [174, 54] on icon "button" at bounding box center [177, 54] width 12 height 11
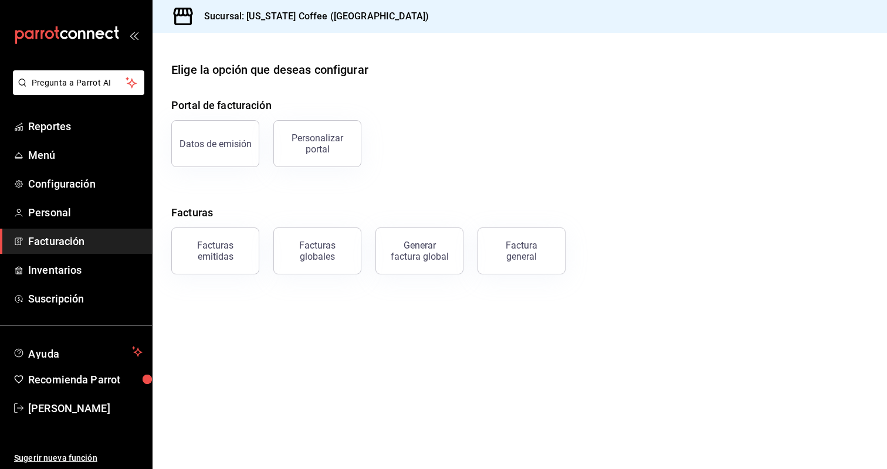
click at [440, 185] on div "Portal de facturación Datos de emisión Personalizar portal Facturas Facturas em…" at bounding box center [519, 185] width 697 height 177
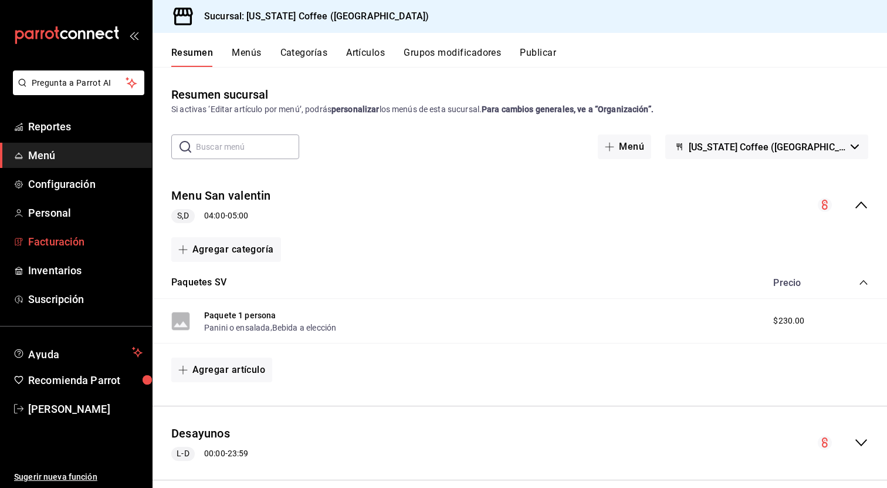
click at [73, 249] on span "Facturación" at bounding box center [85, 242] width 114 height 16
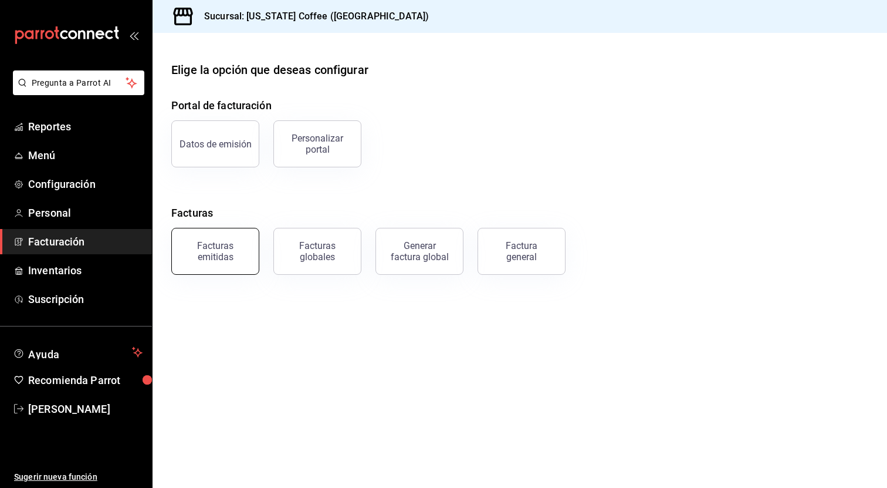
click at [233, 247] on div "Facturas emitidas" at bounding box center [215, 251] width 73 height 22
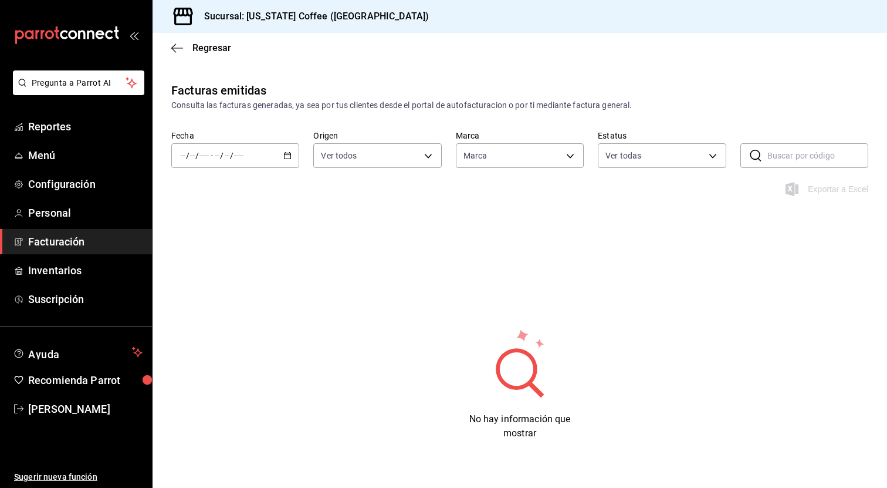
type input "ad33295b-51ea-434b-a219-434373bb0314"
click at [221, 272] on span "Mes actual" at bounding box center [226, 270] width 91 height 12
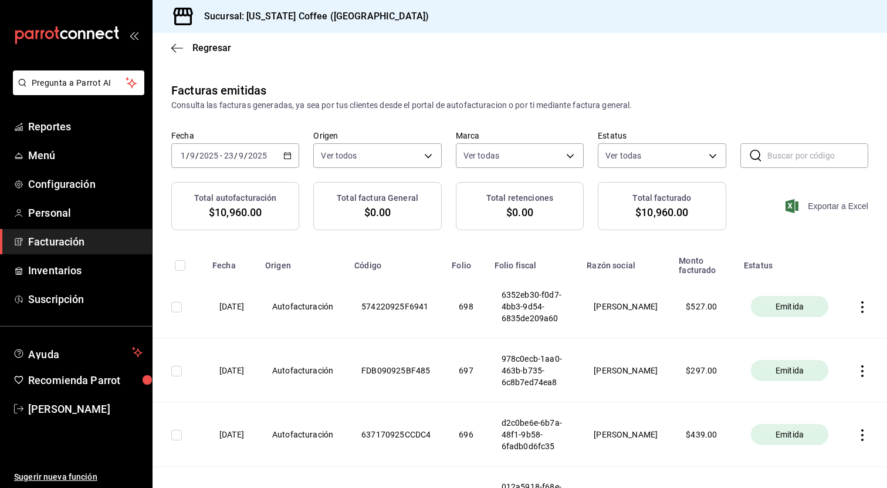
click at [790, 199] on icon "button" at bounding box center [792, 206] width 13 height 14
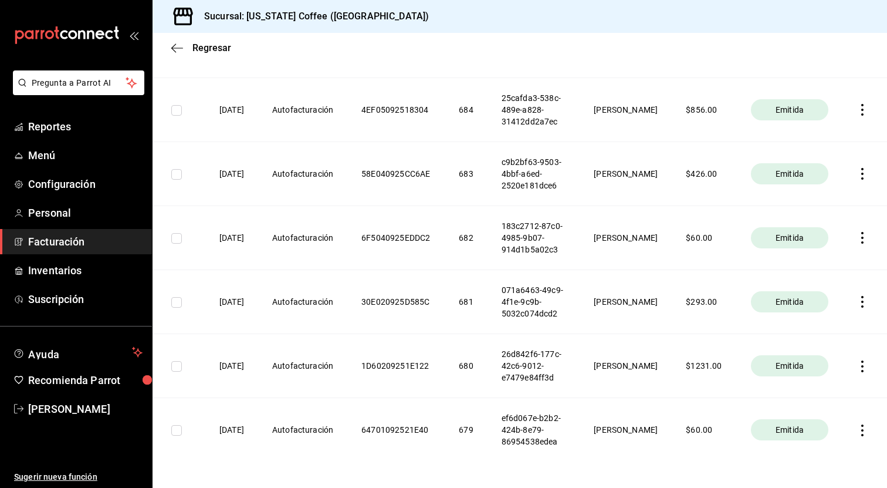
scroll to position [1094, 0]
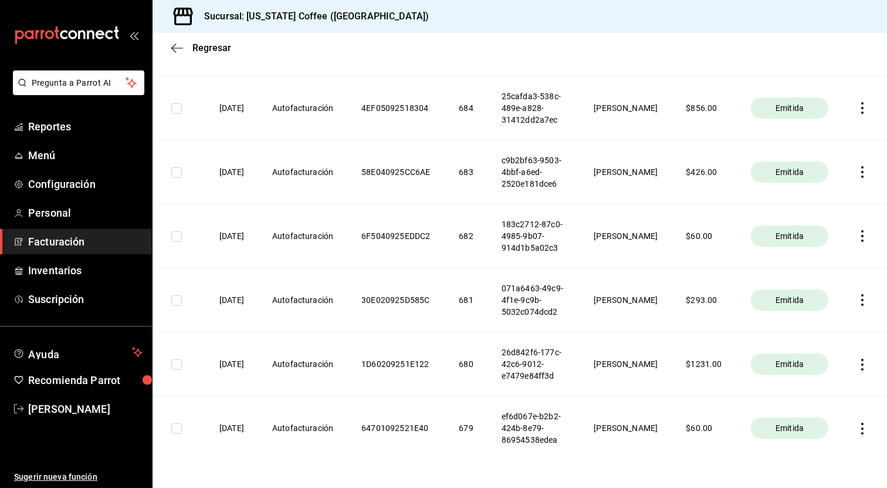
click at [103, 243] on span "Facturación" at bounding box center [85, 242] width 114 height 16
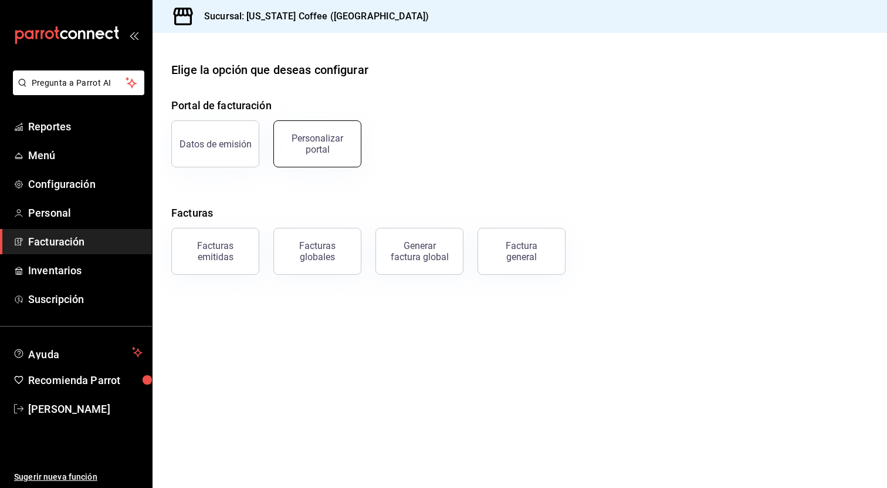
click at [304, 153] on div "Personalizar portal" at bounding box center [317, 144] width 73 height 22
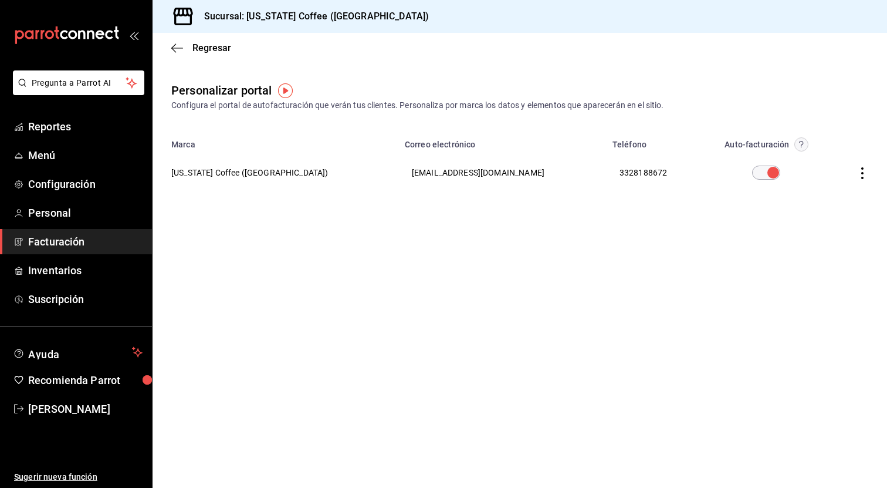
click at [862, 170] on icon "button" at bounding box center [863, 173] width 12 height 12
click at [810, 167] on li "Editar" at bounding box center [809, 158] width 117 height 30
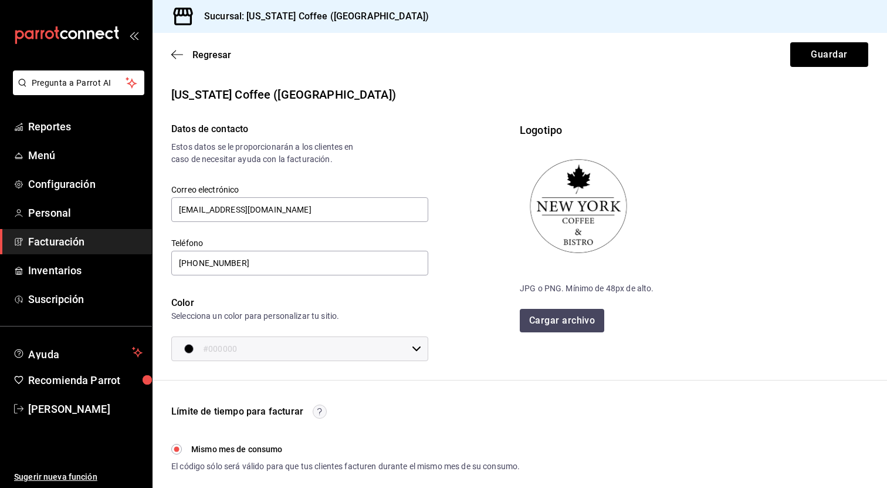
click at [184, 48] on div "Regresar Guardar" at bounding box center [520, 54] width 735 height 43
click at [180, 49] on icon "button" at bounding box center [177, 54] width 12 height 11
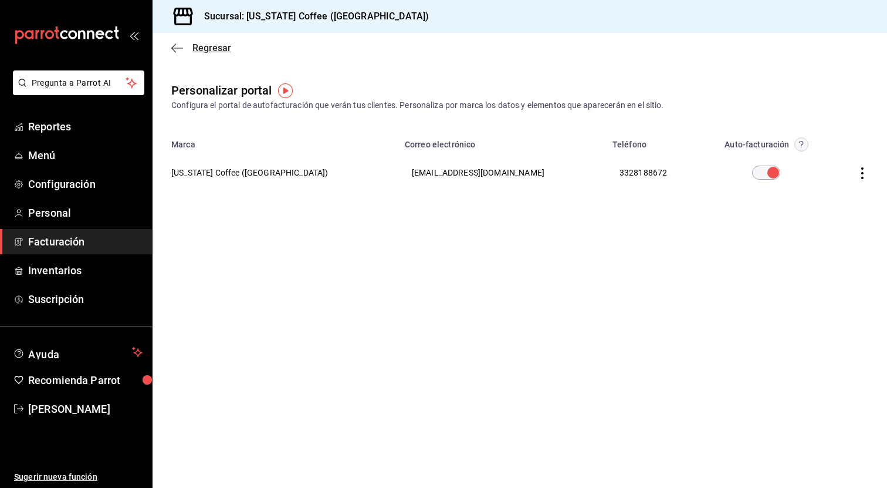
click at [174, 50] on icon "button" at bounding box center [173, 47] width 5 height 9
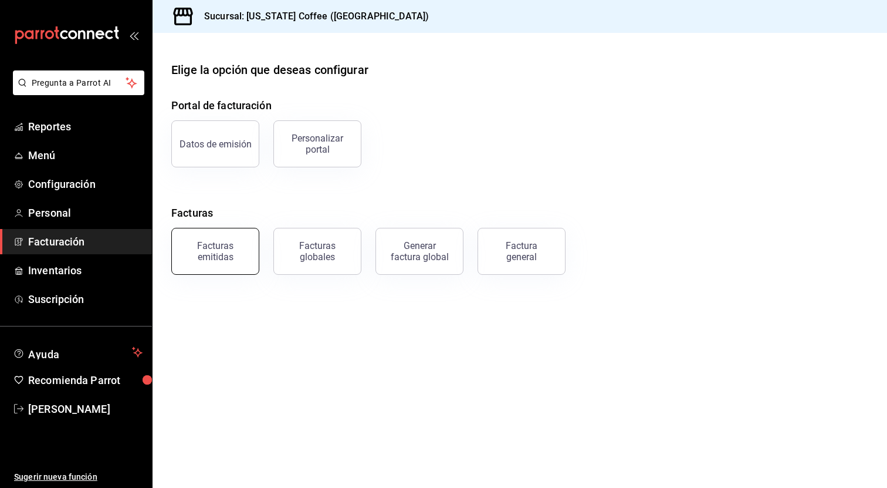
click at [213, 261] on div "Facturas emitidas" at bounding box center [215, 251] width 73 height 22
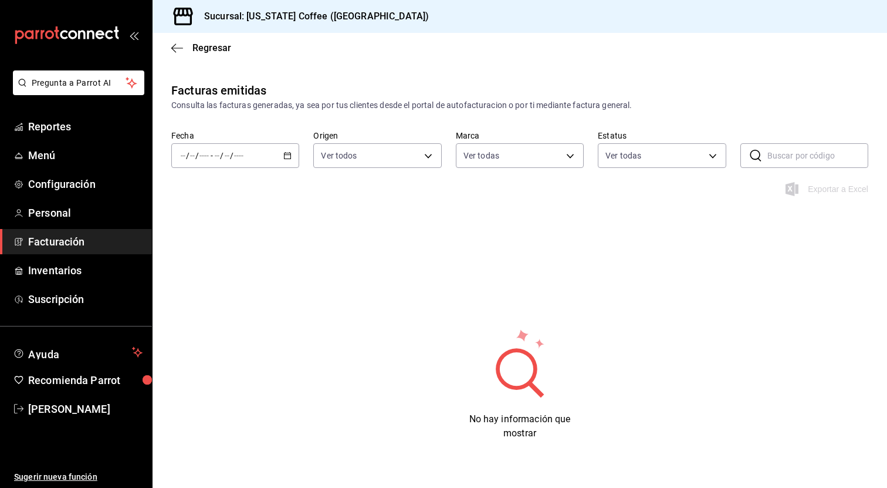
type input "ad33295b-51ea-434b-a219-434373bb0314"
click at [297, 151] on div "/ / - / /" at bounding box center [235, 155] width 128 height 25
click at [231, 278] on li "Mes actual" at bounding box center [227, 270] width 110 height 26
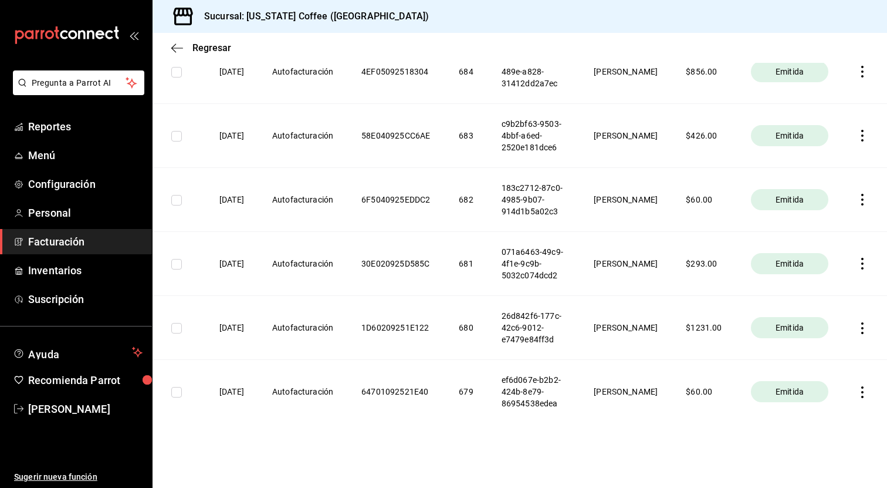
scroll to position [1122, 0]
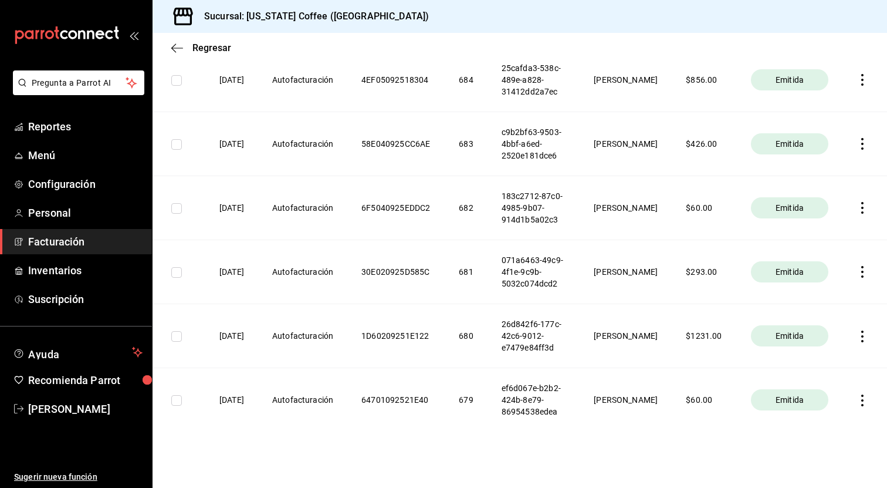
click at [862, 336] on icon "button" at bounding box center [862, 336] width 2 height 12
click at [826, 305] on div "Descargar PDF" at bounding box center [823, 305] width 56 height 9
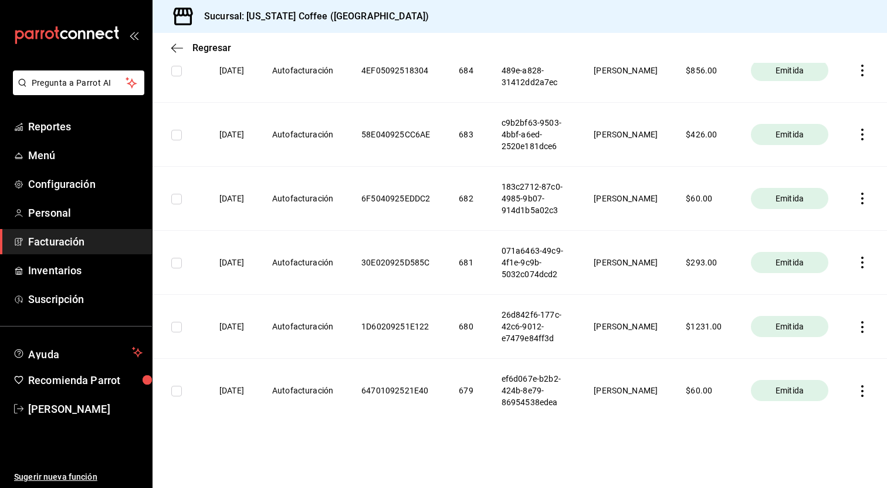
scroll to position [1131, 0]
click at [860, 327] on icon "button" at bounding box center [863, 328] width 12 height 12
click at [831, 299] on div "Descargar PDF" at bounding box center [823, 296] width 56 height 9
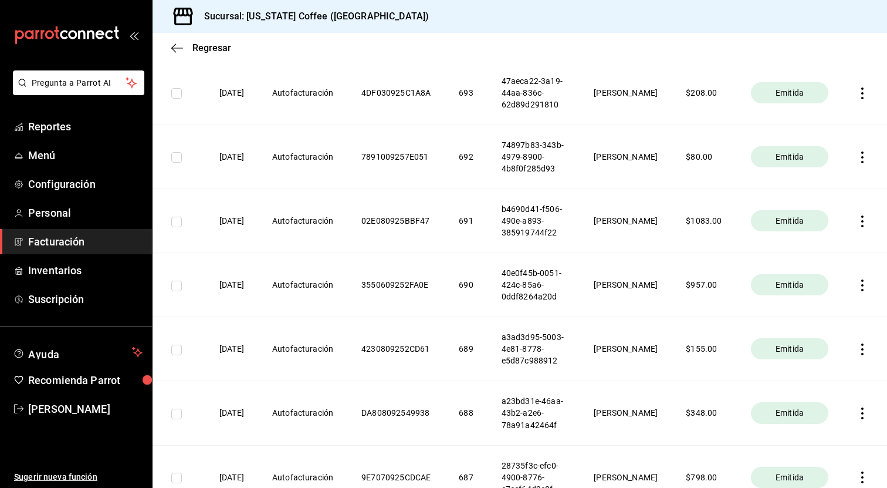
scroll to position [533, 0]
click at [874, 225] on th at bounding box center [865, 222] width 45 height 64
click at [869, 225] on th at bounding box center [865, 222] width 45 height 64
click at [862, 222] on icon "button" at bounding box center [863, 222] width 12 height 12
click at [816, 194] on div "Descargar PDF" at bounding box center [823, 191] width 56 height 9
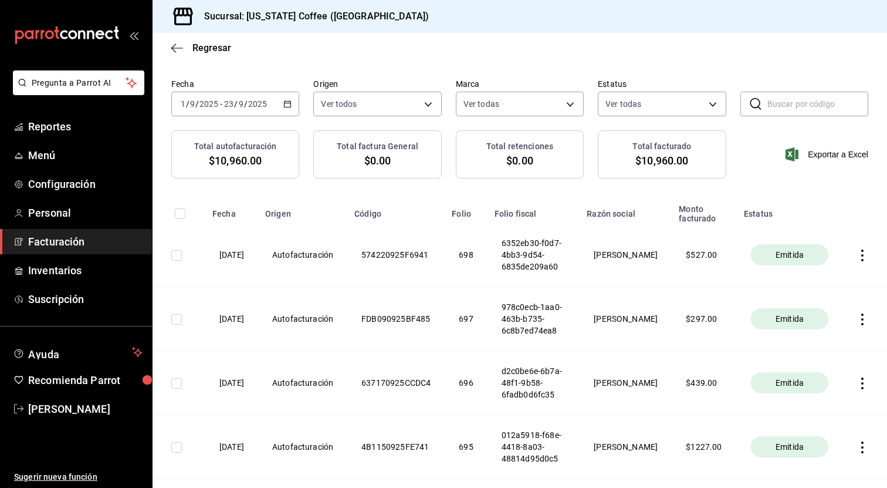
scroll to position [44, 0]
